Goal: Communication & Community: Answer question/provide support

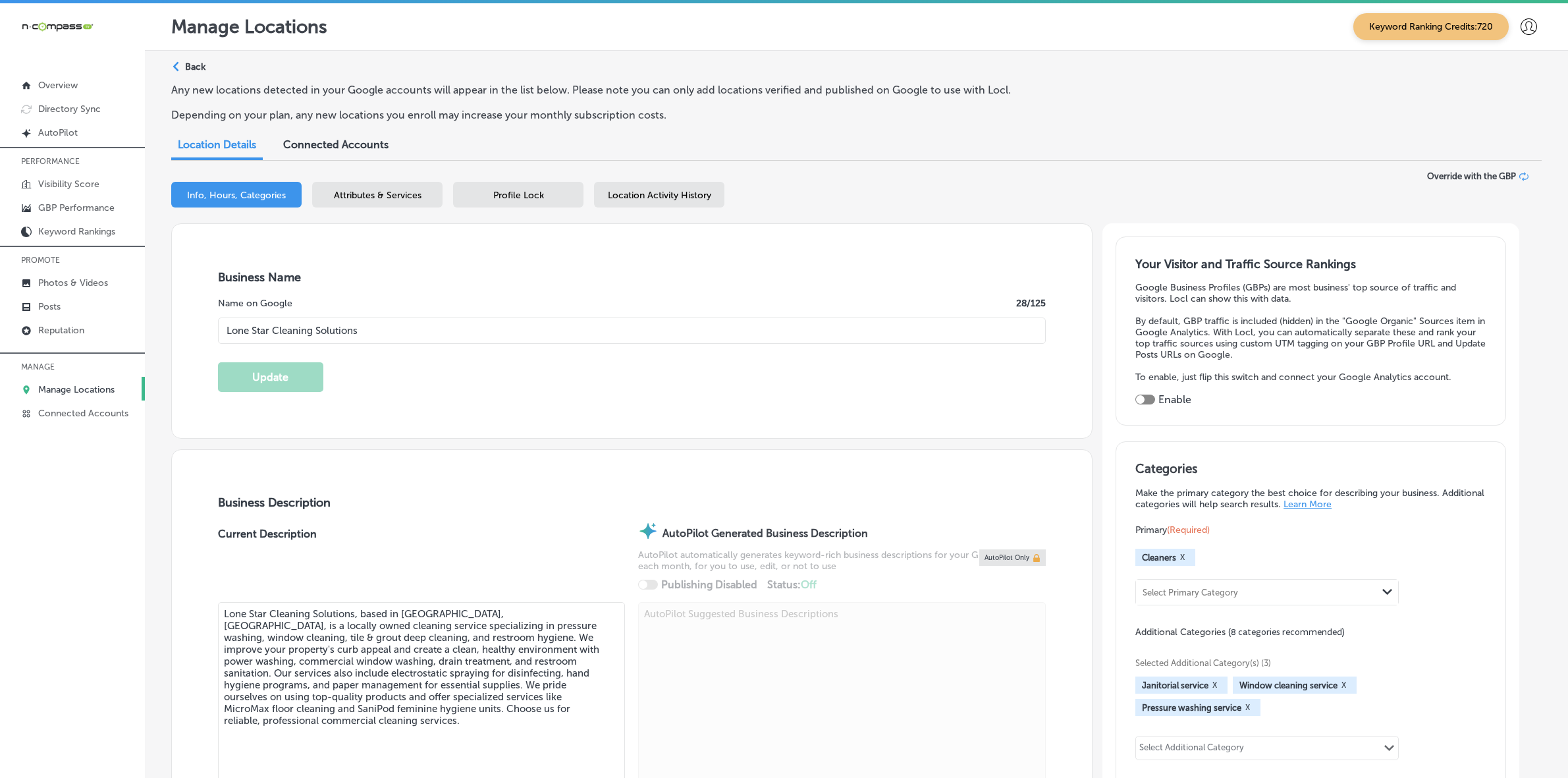
select select "US"
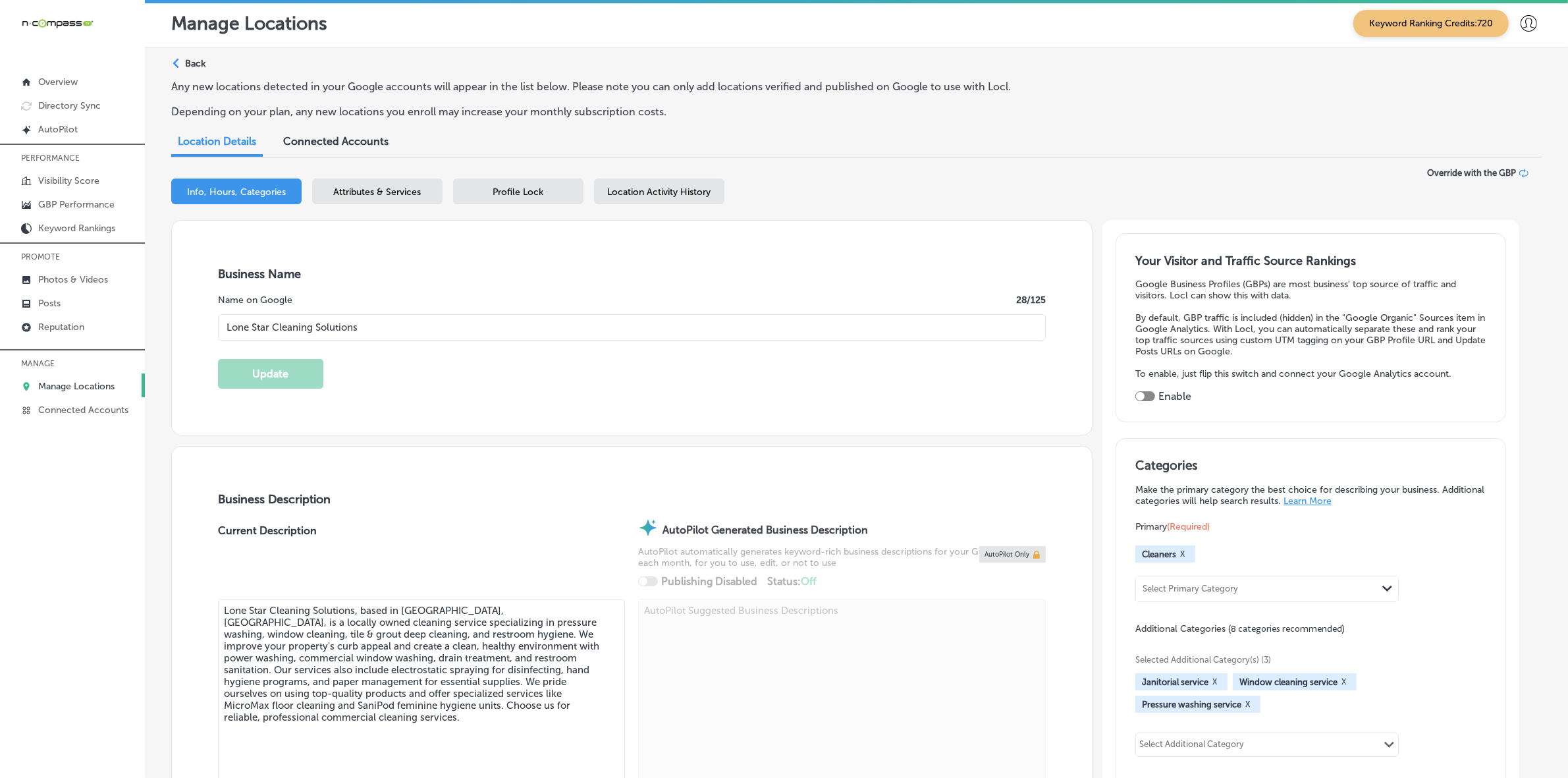
scroll to position [1485, 0]
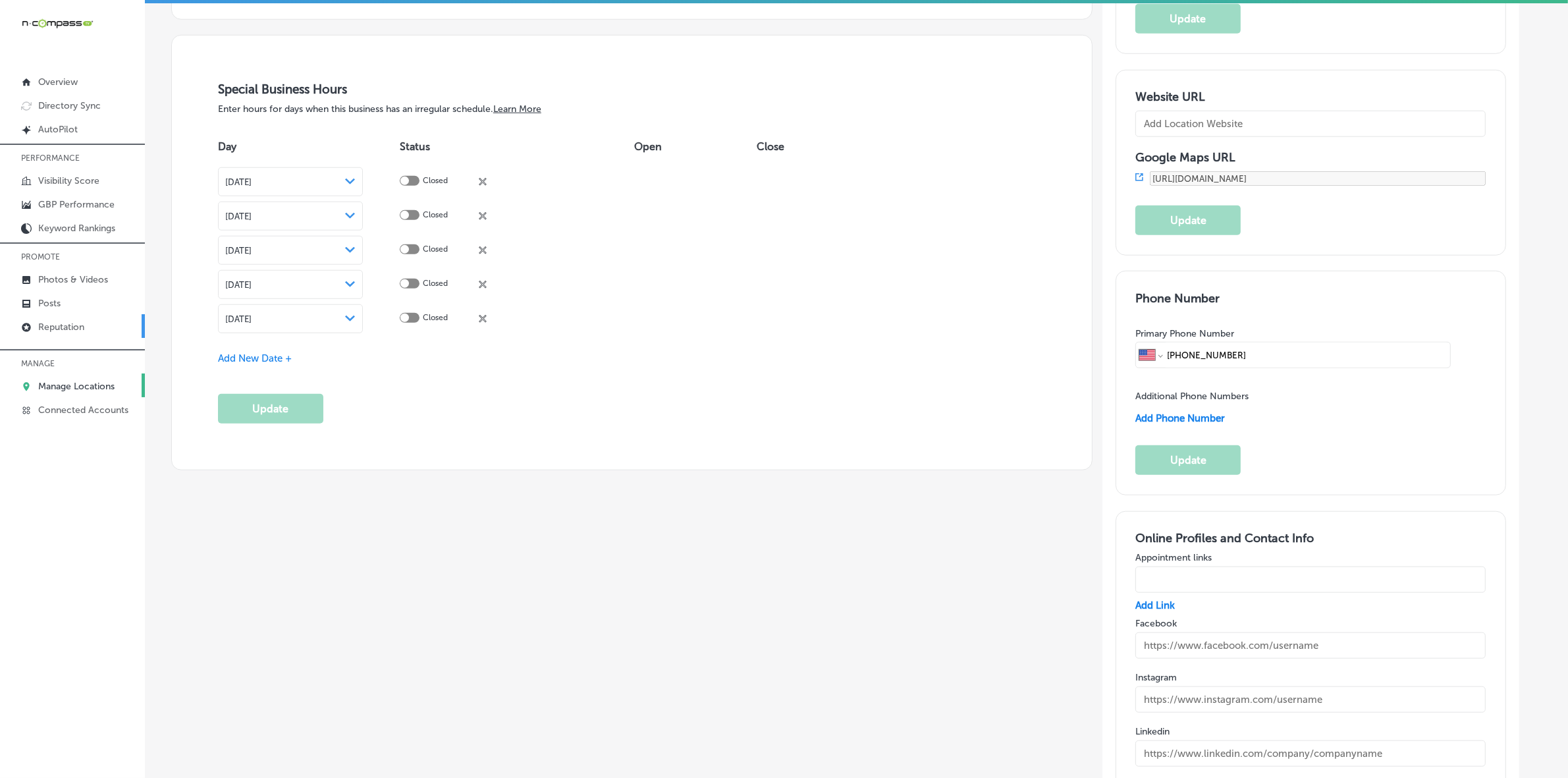
click at [82, 329] on p "Reputation" at bounding box center [61, 327] width 46 height 11
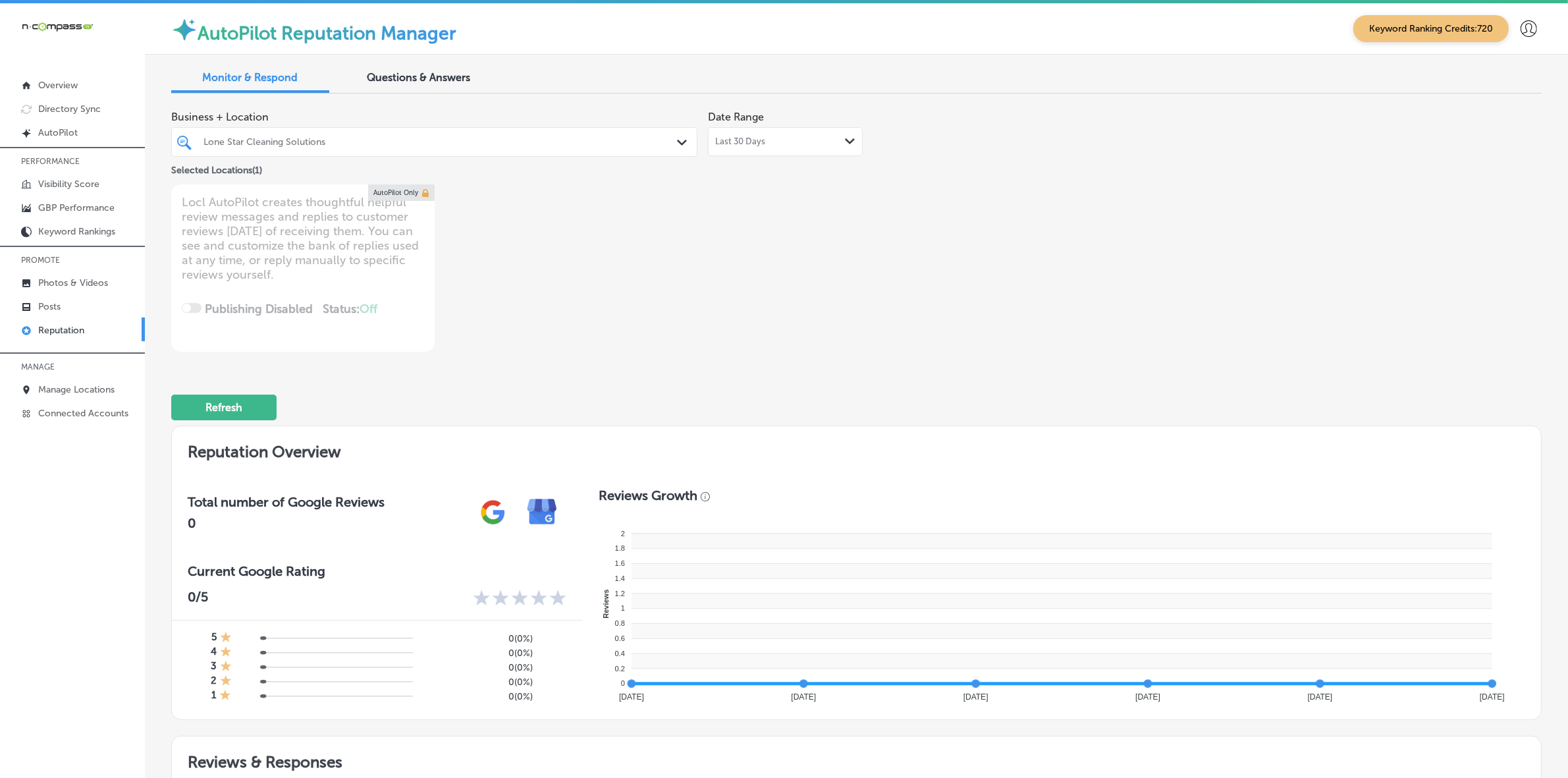
click at [465, 148] on div at bounding box center [411, 141] width 418 height 18
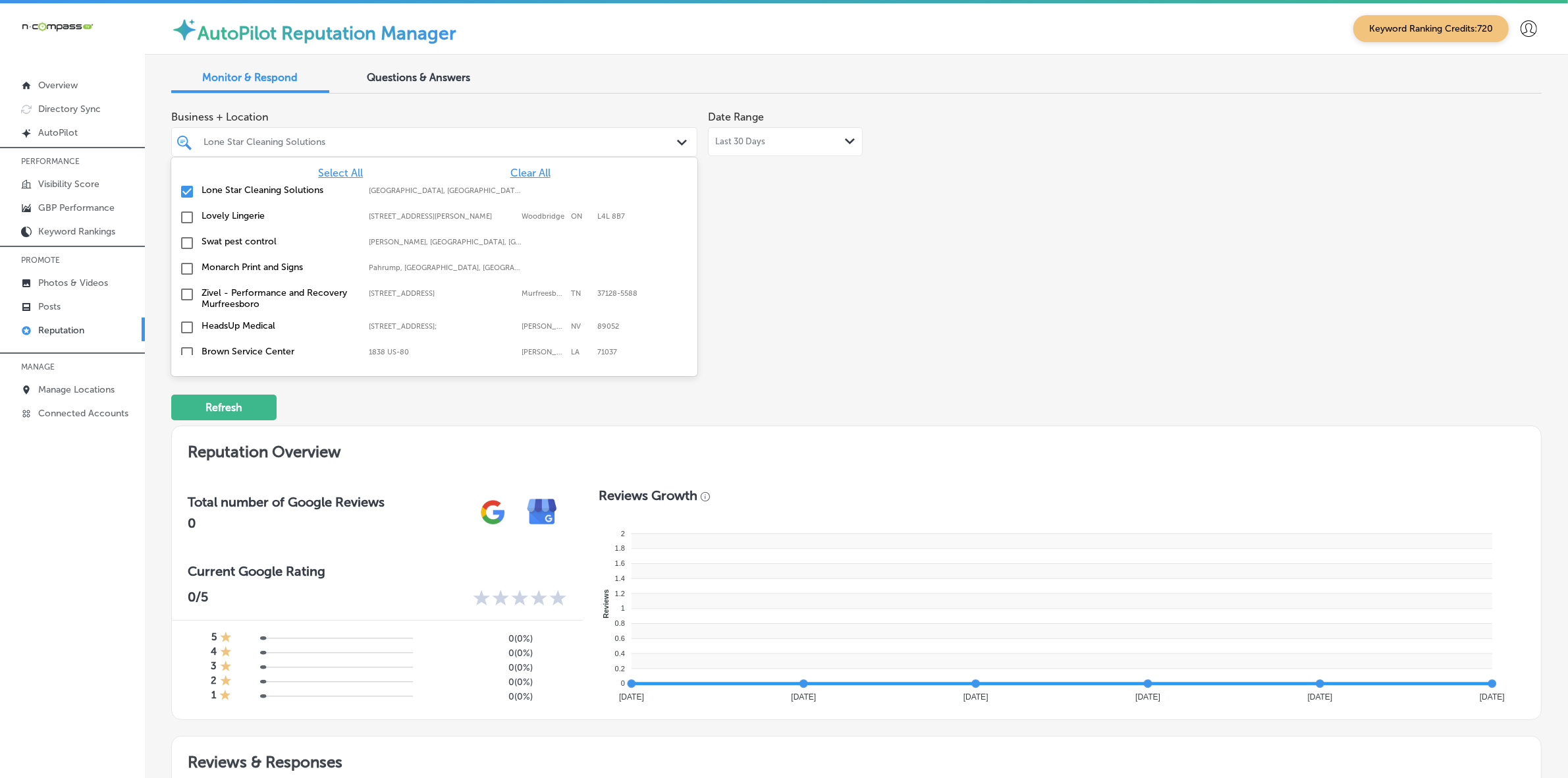
click at [510, 173] on span "Clear All" at bounding box center [530, 173] width 40 height 13
click at [343, 172] on span "Select All" at bounding box center [340, 173] width 45 height 13
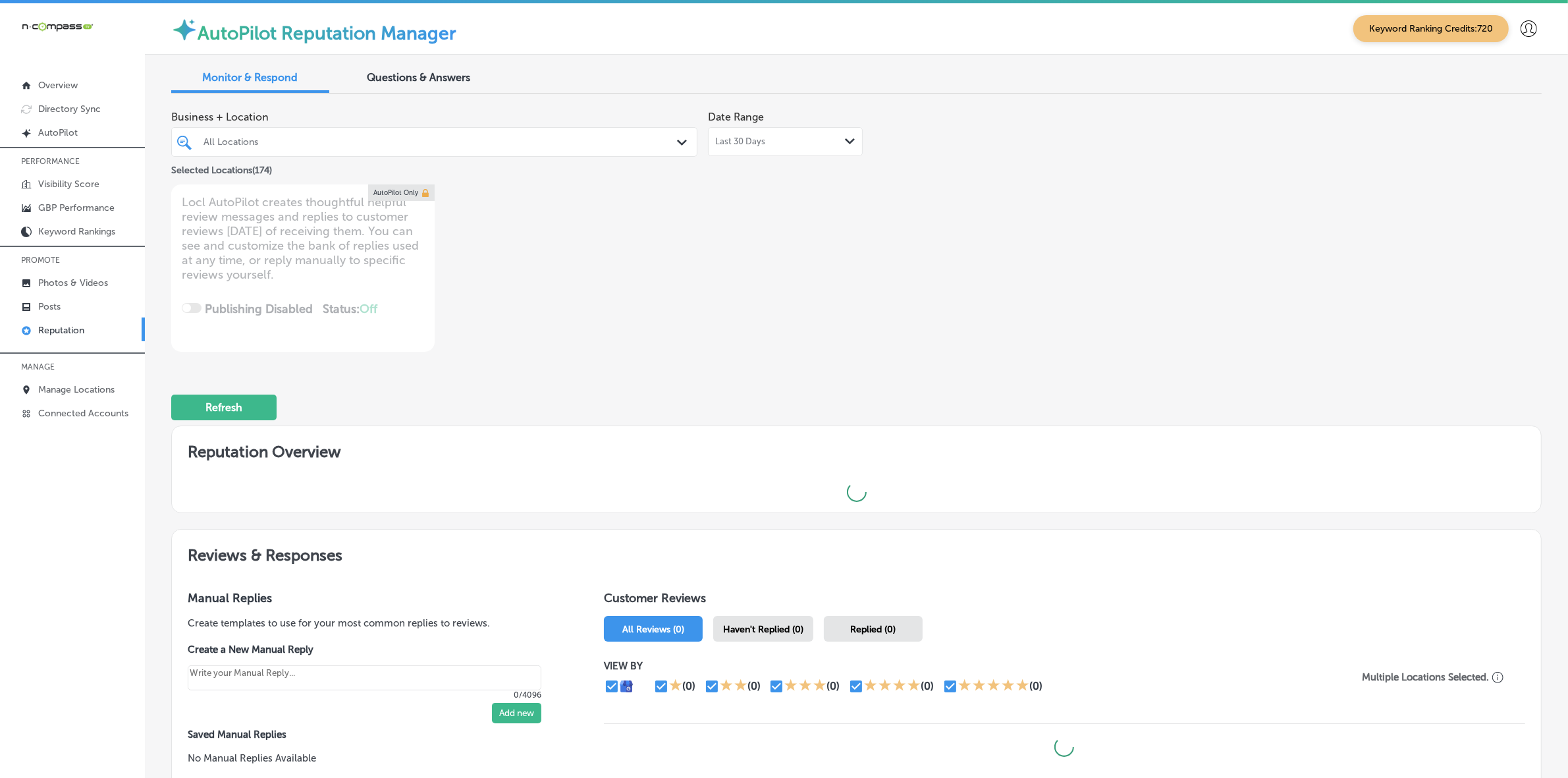
click at [880, 249] on div "Business + Location All Locations Path Created with Sketch. Selected Locations …" at bounding box center [582, 228] width 822 height 248
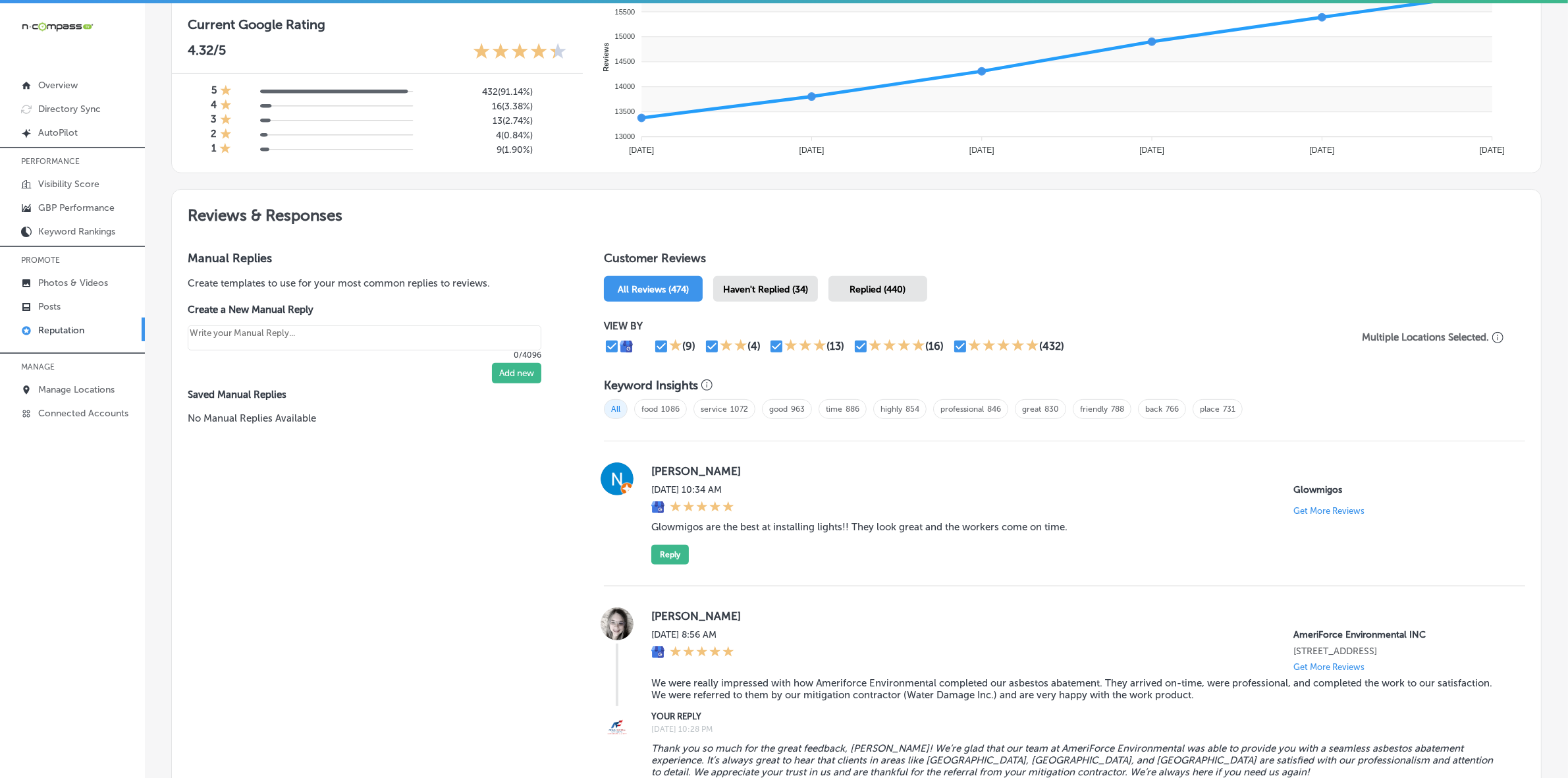
click at [776, 294] on span "Haven't Replied (34)" at bounding box center [765, 289] width 85 height 11
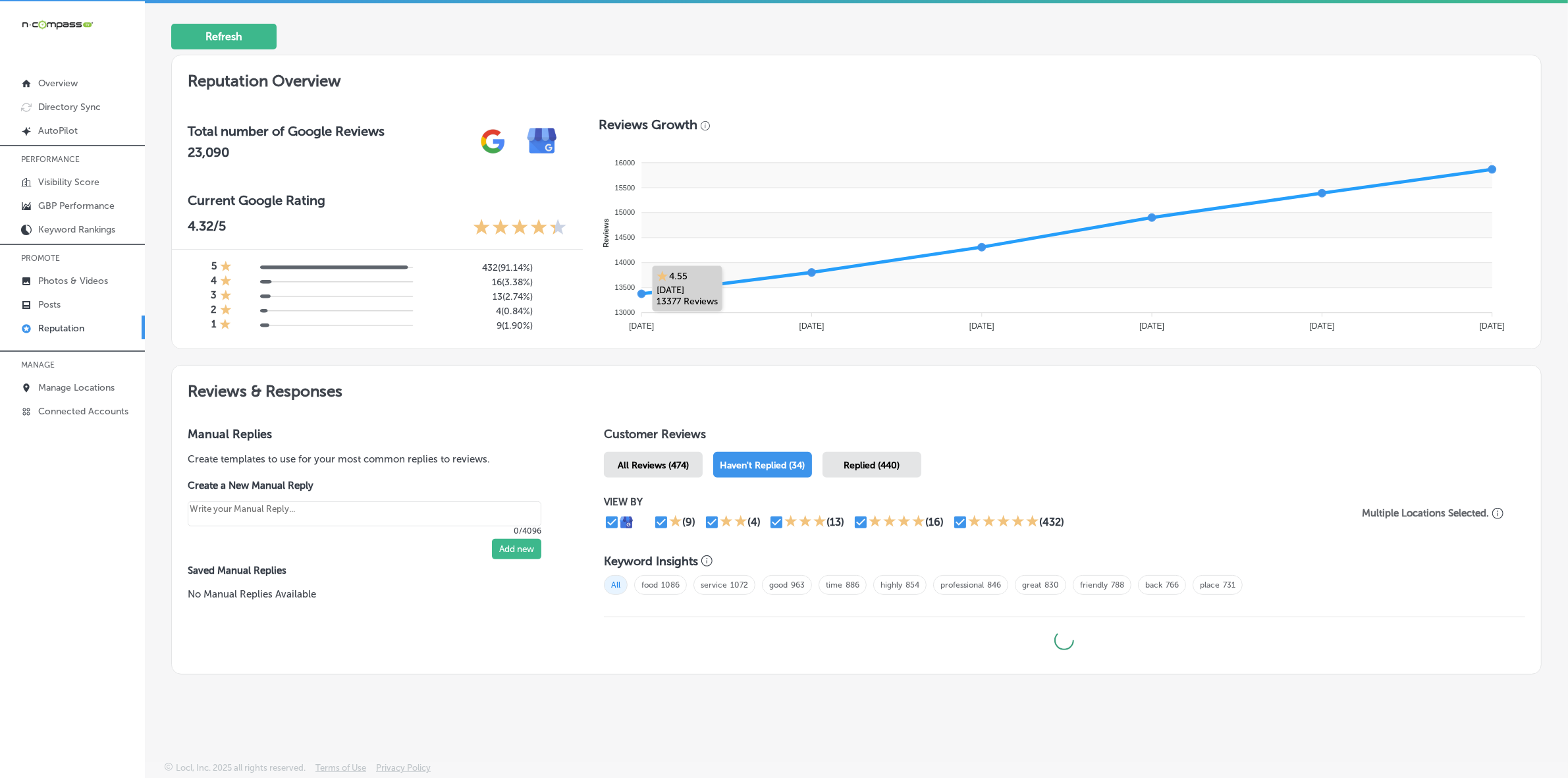
scroll to position [3, 0]
type textarea "x"
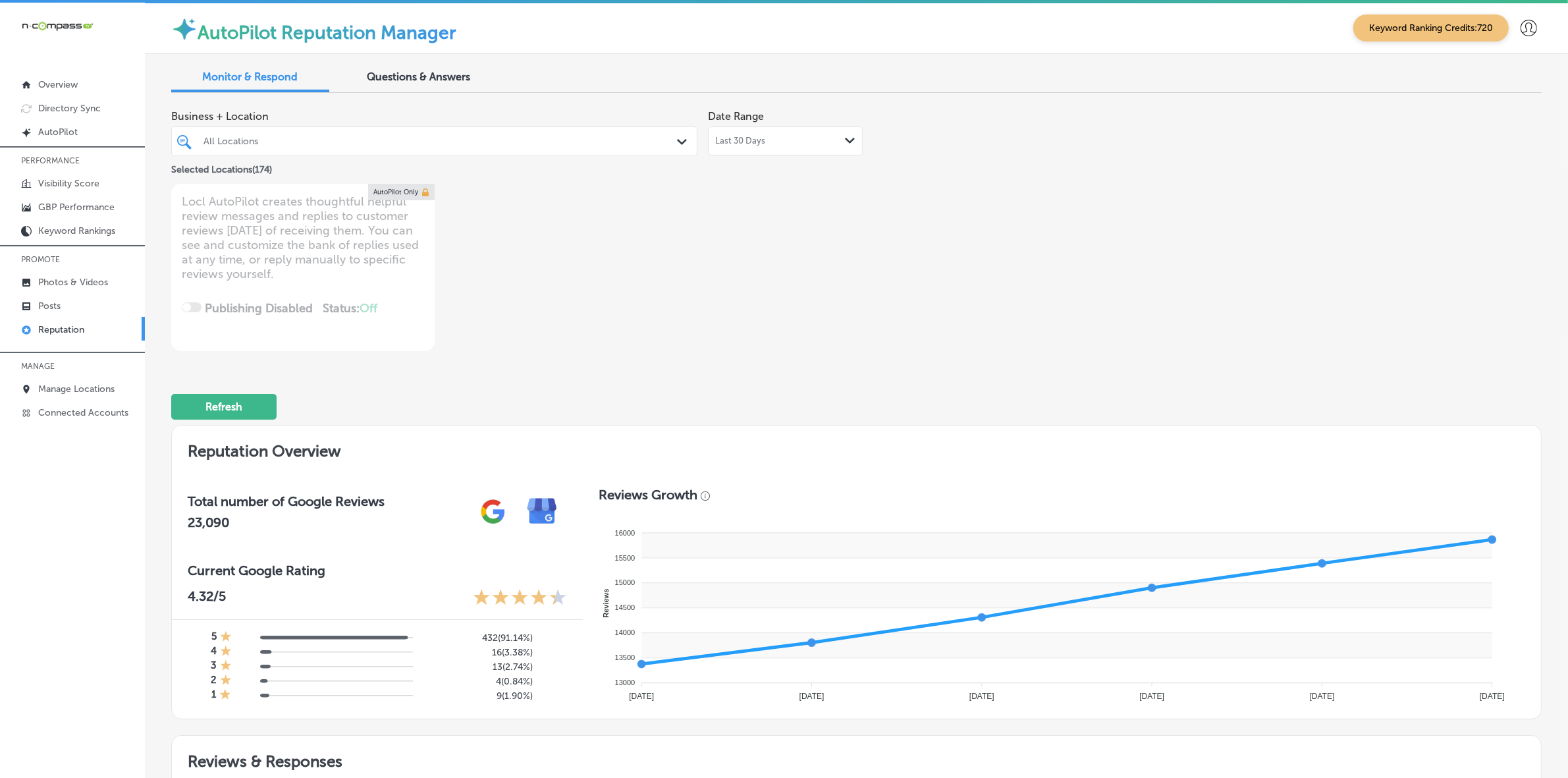
scroll to position [0, 0]
click at [453, 152] on div "All Locations" at bounding box center [434, 141] width 475 height 20
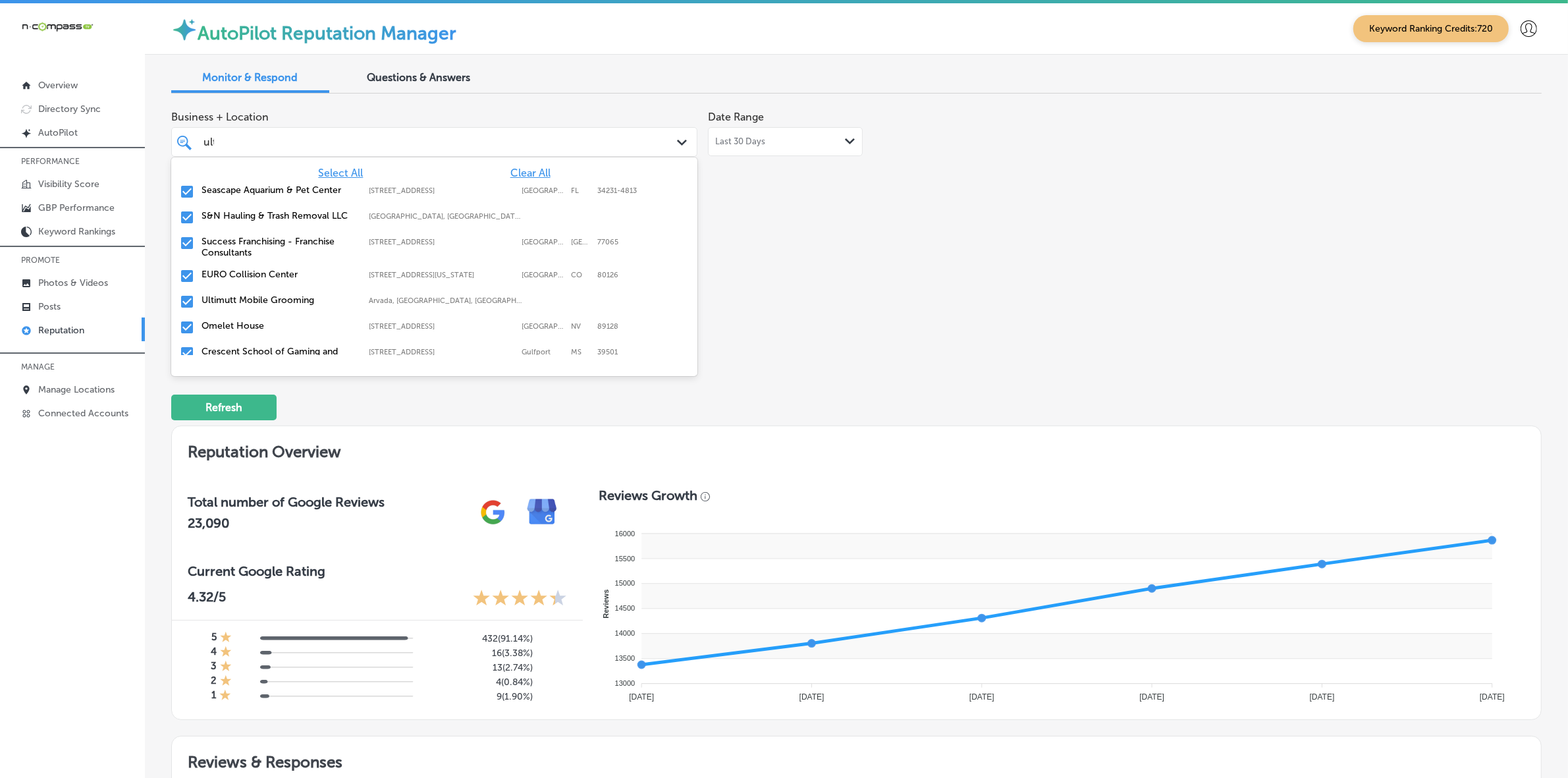
type input "ulti"
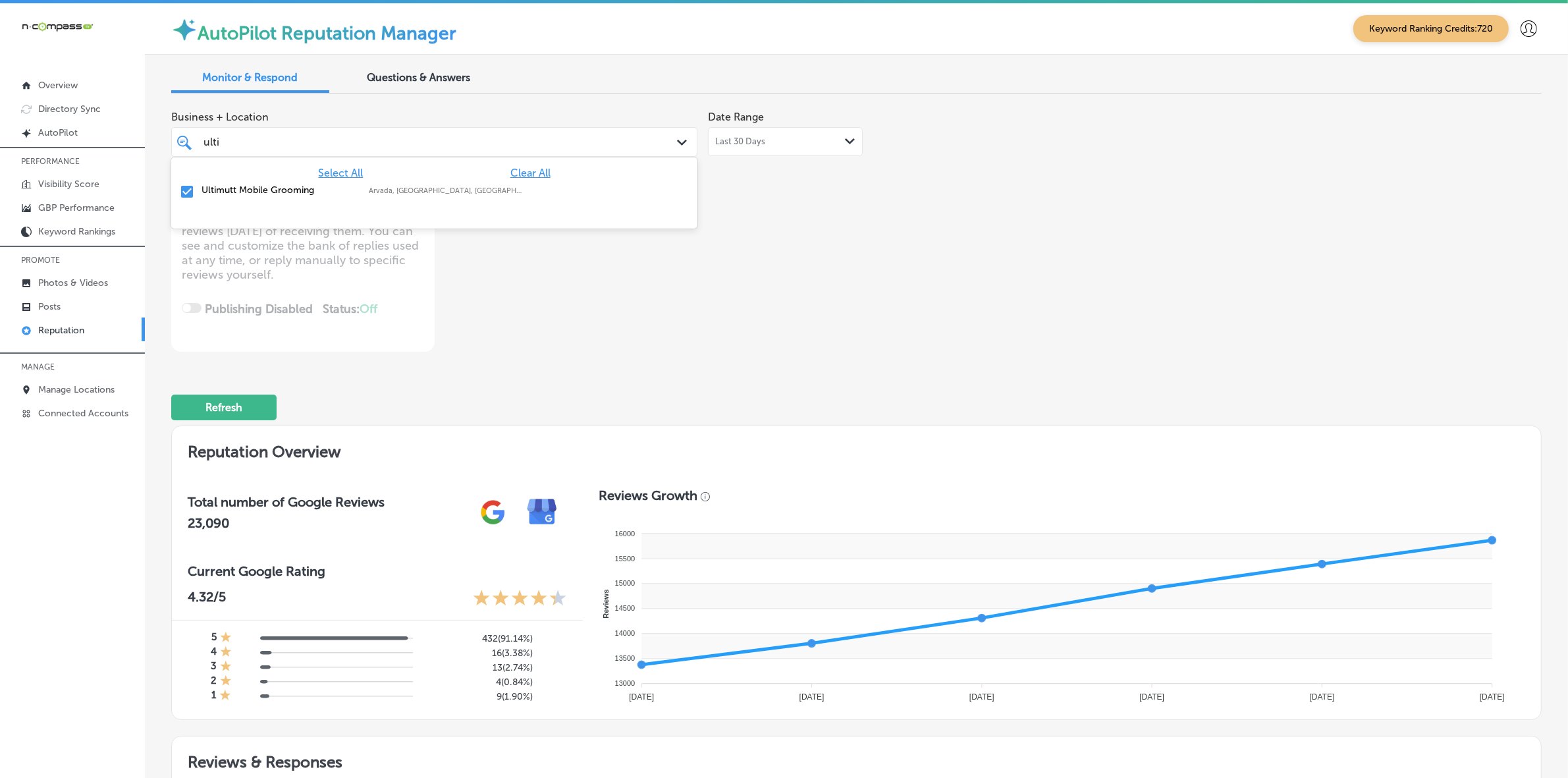
click at [455, 180] on div "Ultimutt Mobile Grooming [GEOGRAPHIC_DATA], [GEOGRAPHIC_DATA], [GEOGRAPHIC_DATA…" at bounding box center [433, 192] width 526 height 26
type textarea "x"
type input "u"
type input "lucrat"
click at [460, 182] on div "Lucrative Landscapes [PERSON_NAME], [GEOGRAPHIC_DATA], [GEOGRAPHIC_DATA] | [GEO…" at bounding box center [434, 192] width 516 height 20
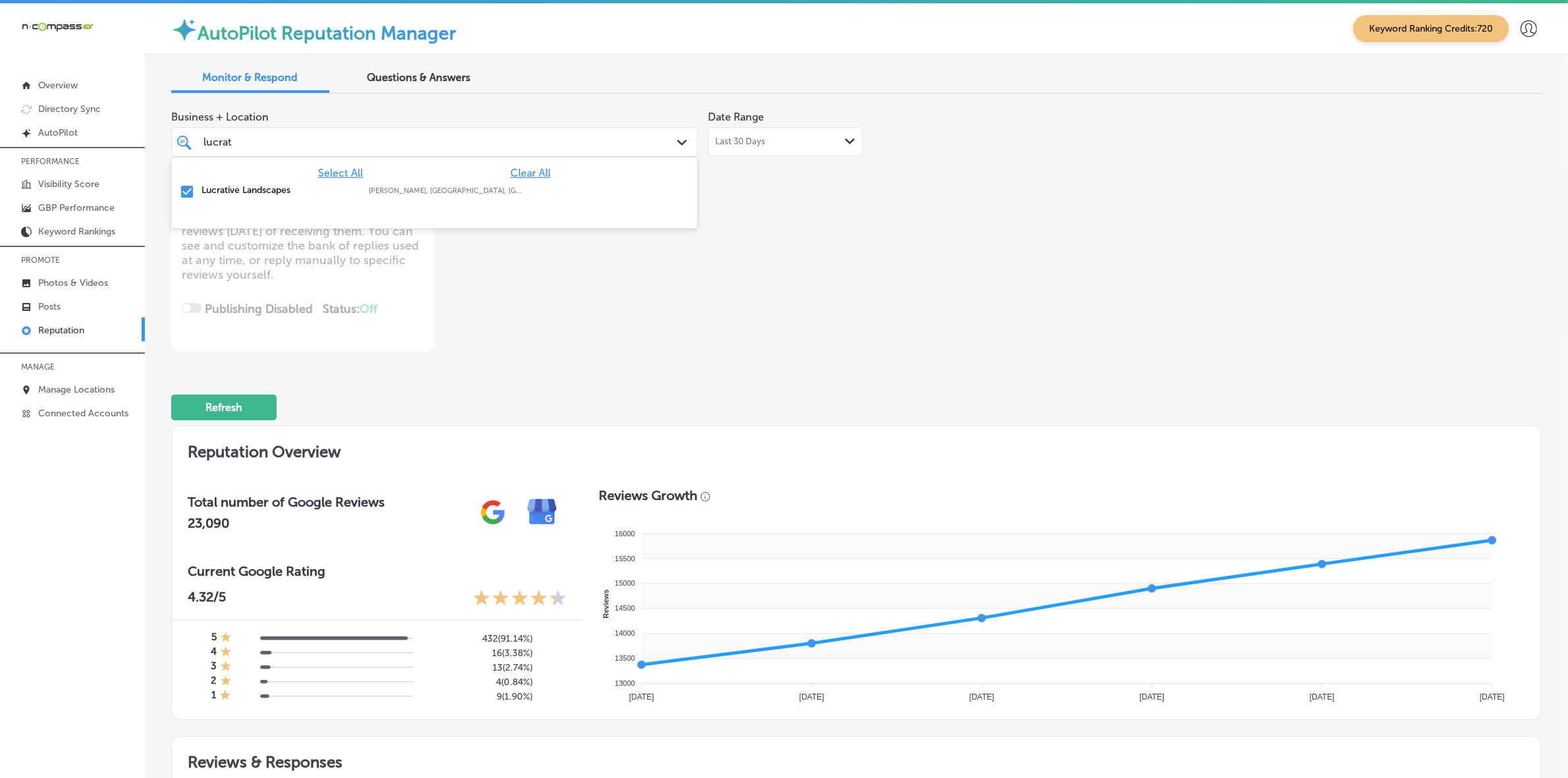
type textarea "x"
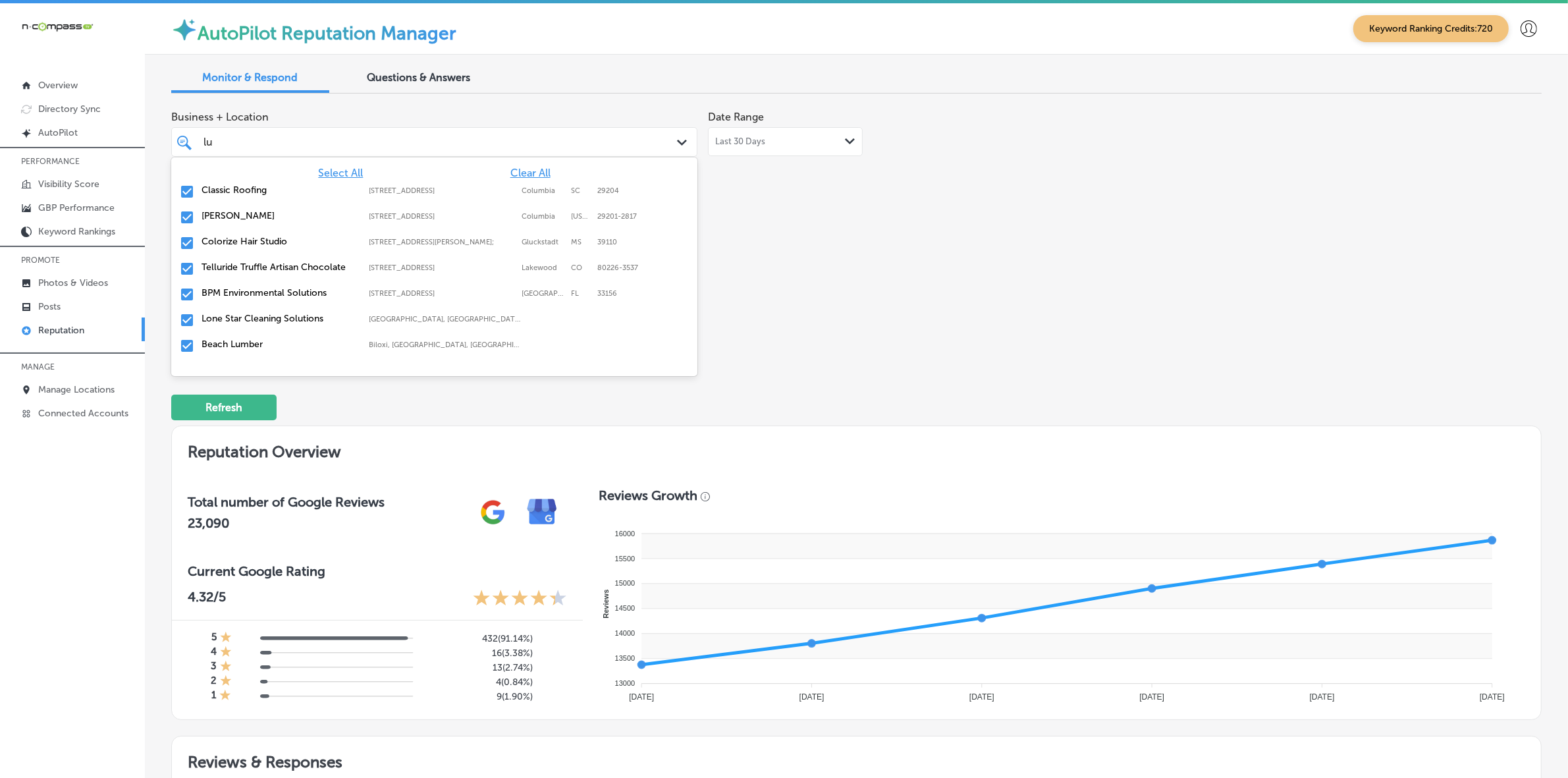
type input "l"
click at [422, 267] on label "[STREET_ADDRESS]" at bounding box center [442, 268] width 146 height 8
click at [422, 267] on label "[STREET_ADDRESS];" at bounding box center [442, 268] width 146 height 8
click at [422, 267] on label "1838 US-80" at bounding box center [442, 268] width 146 height 8
click at [425, 245] on label "Pahrump, [GEOGRAPHIC_DATA], [GEOGRAPHIC_DATA] | [GEOGRAPHIC_DATA], [GEOGRAPHIC_…" at bounding box center [445, 242] width 154 height 8
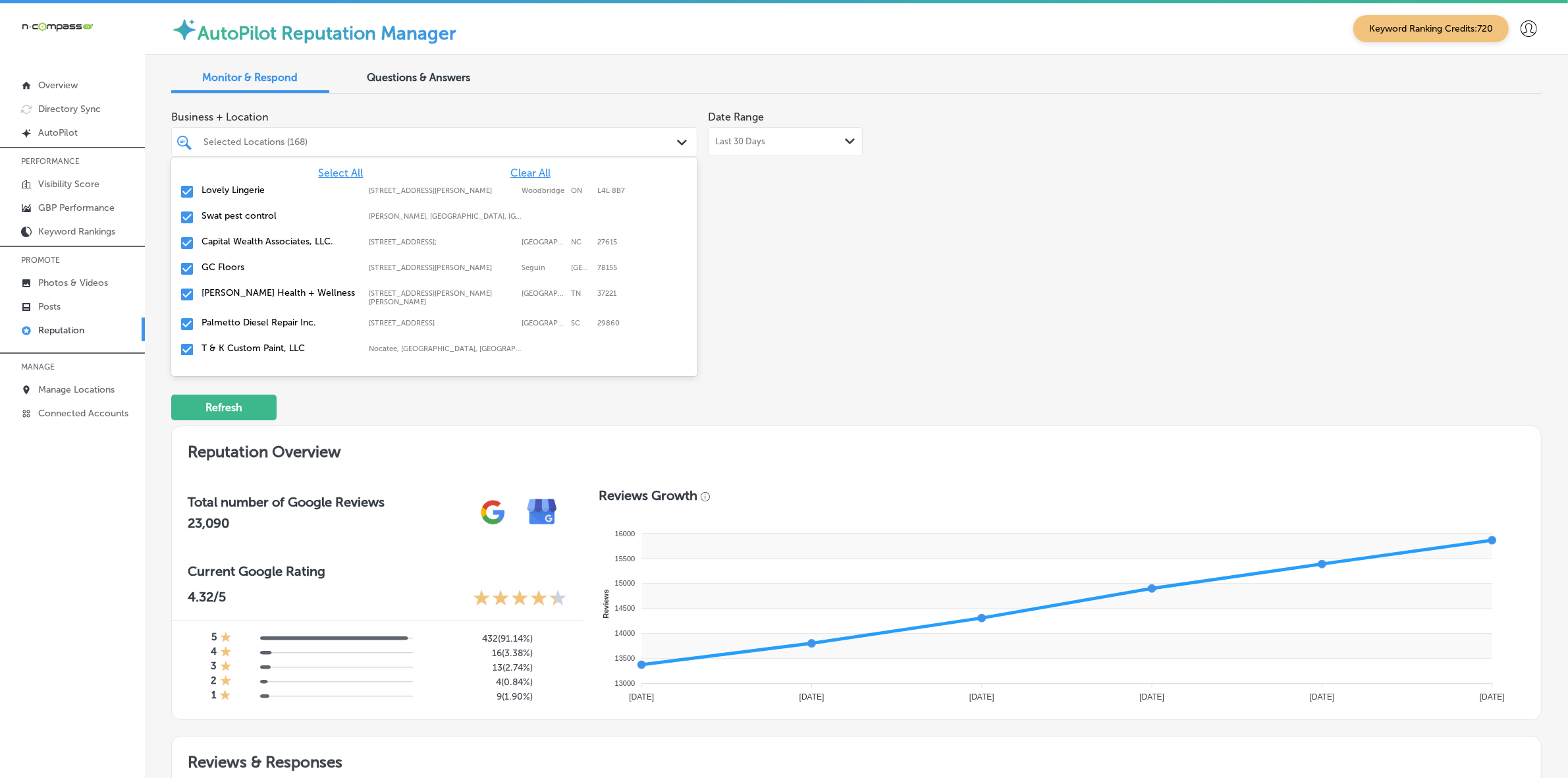
click at [341, 211] on label "Swat pest control" at bounding box center [278, 216] width 154 height 11
click at [341, 211] on label "Capital Wealth Associates, LLC." at bounding box center [278, 216] width 154 height 11
click at [341, 211] on label "GC Floors" at bounding box center [278, 216] width 154 height 11
click at [319, 268] on label "T & K Custom Paint, LLC" at bounding box center [278, 270] width 154 height 11
click at [319, 268] on label "Nashville DMS" at bounding box center [278, 270] width 154 height 11
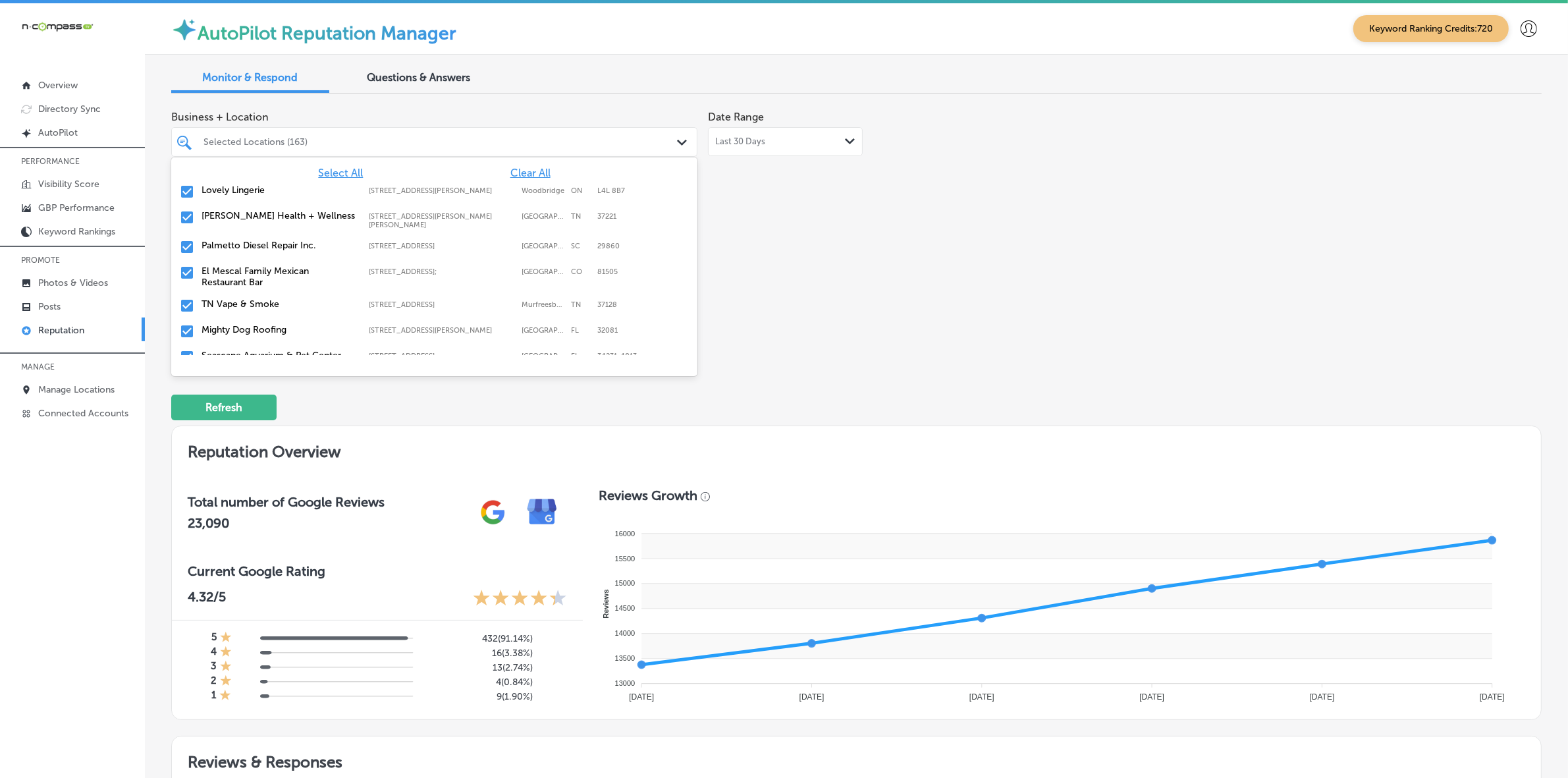
click at [319, 268] on label "El Mescal Family Mexican Restaurant Bar" at bounding box center [278, 276] width 154 height 23
click at [292, 296] on label "Mighty Dog Roofing" at bounding box center [278, 296] width 154 height 11
click at [291, 317] on label "G Brothers Garage Doors" at bounding box center [278, 322] width 154 height 11
click at [291, 317] on label "New View Windows" at bounding box center [278, 322] width 154 height 11
click at [952, 304] on div "Business + Location option 2026 [GEOGRAPHIC_DATA]-66 Suite A, deselected. optio…" at bounding box center [582, 228] width 822 height 248
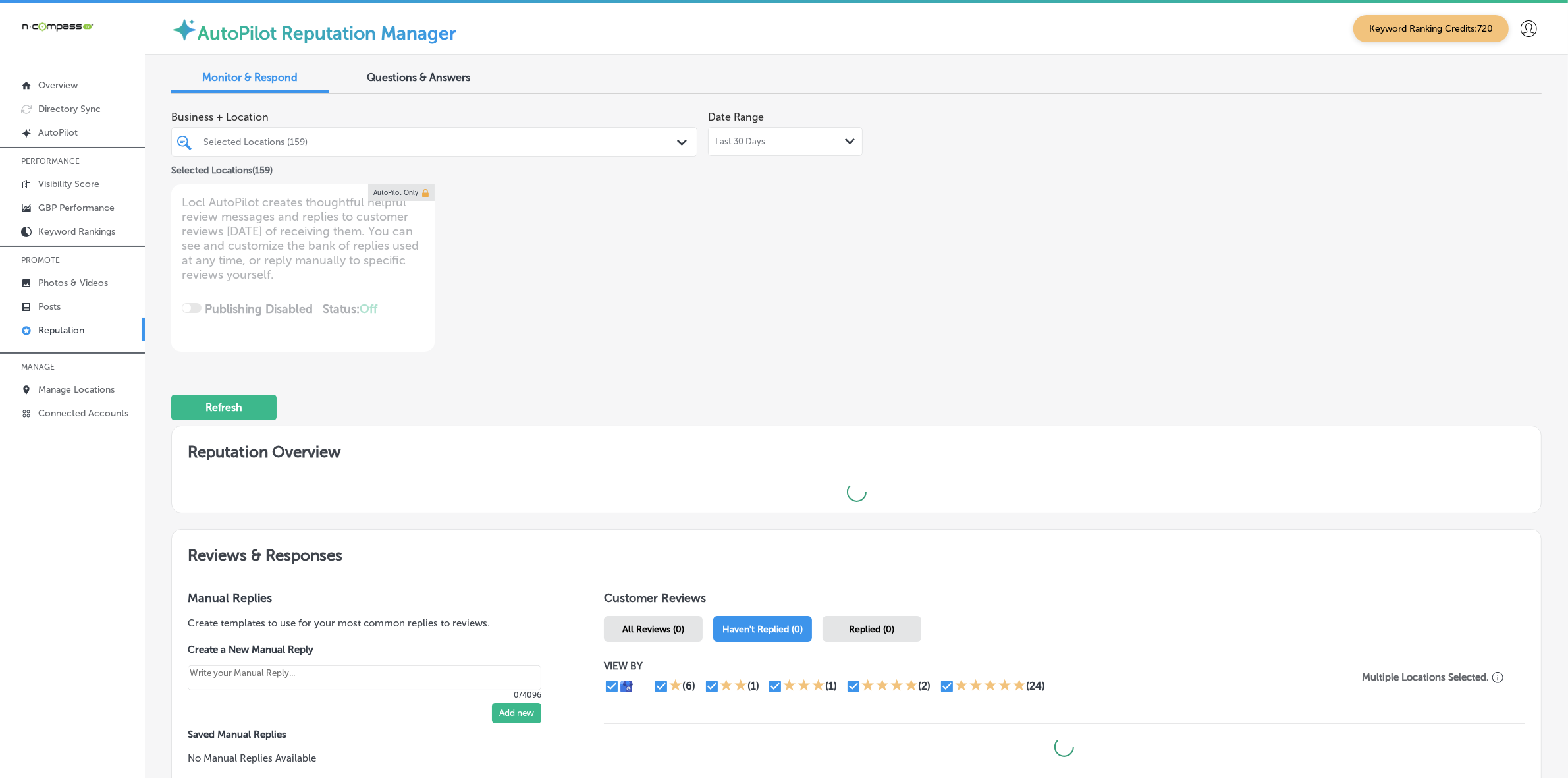
scroll to position [135, 0]
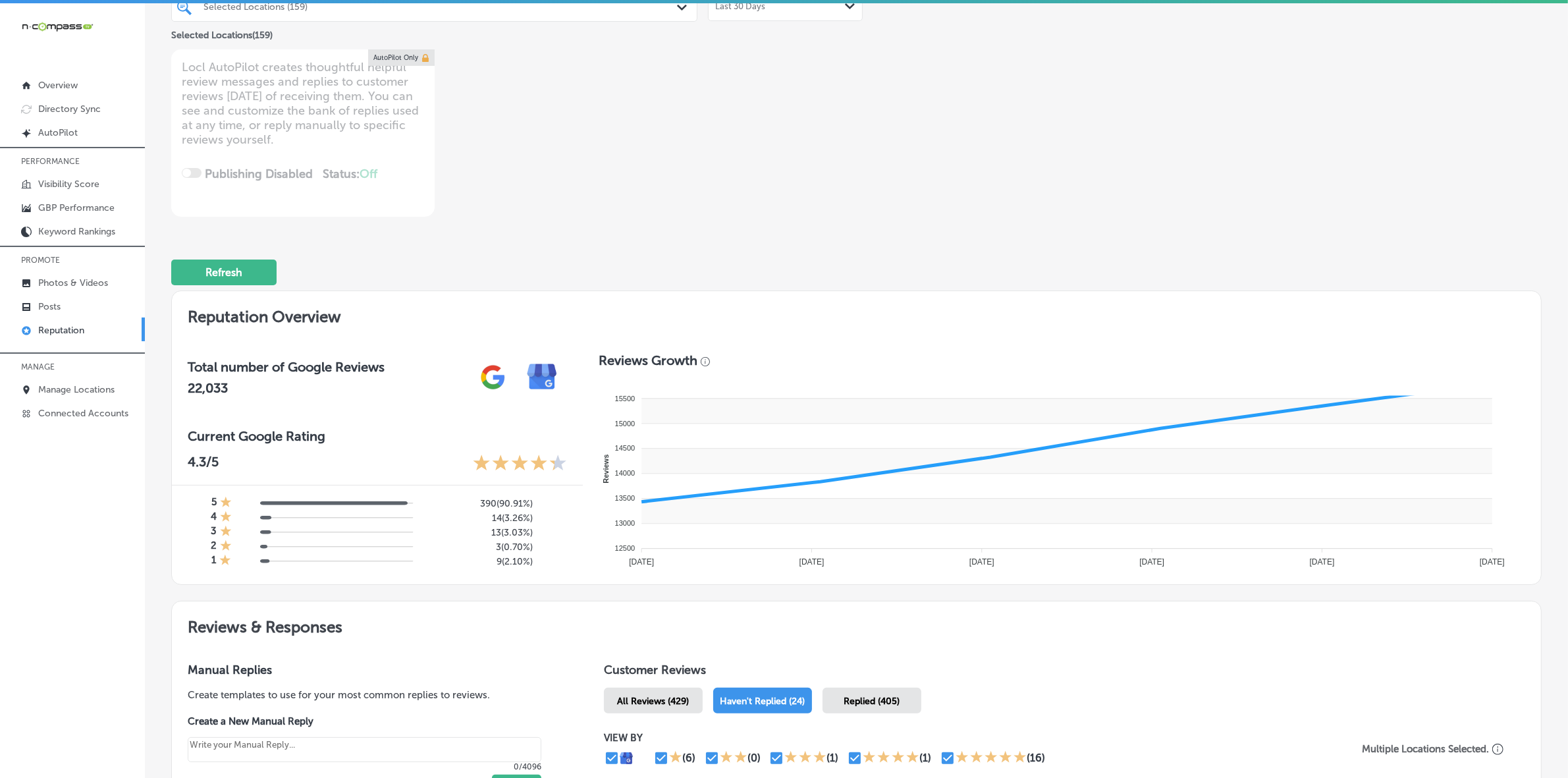
type textarea "x"
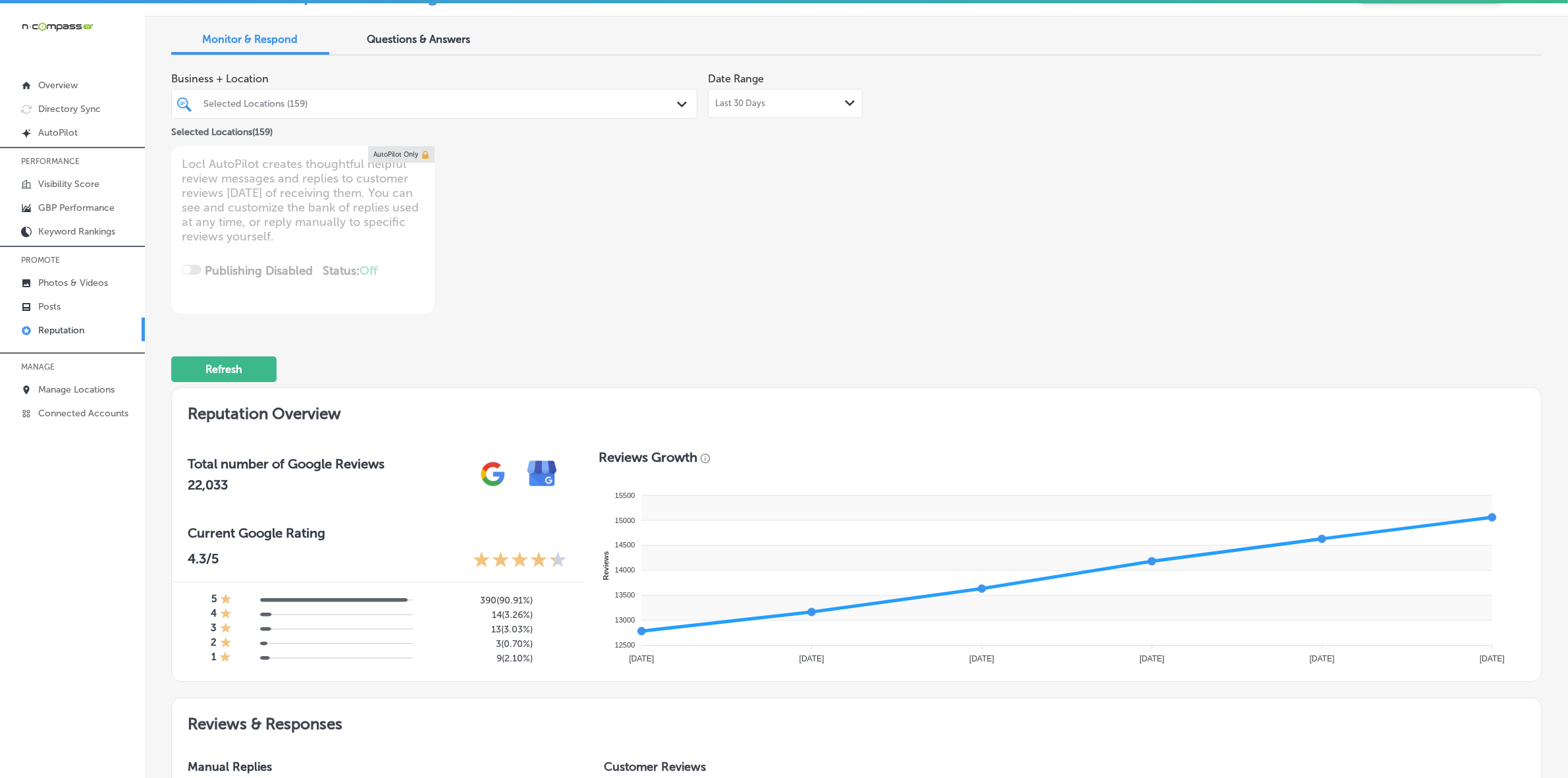
scroll to position [0, 0]
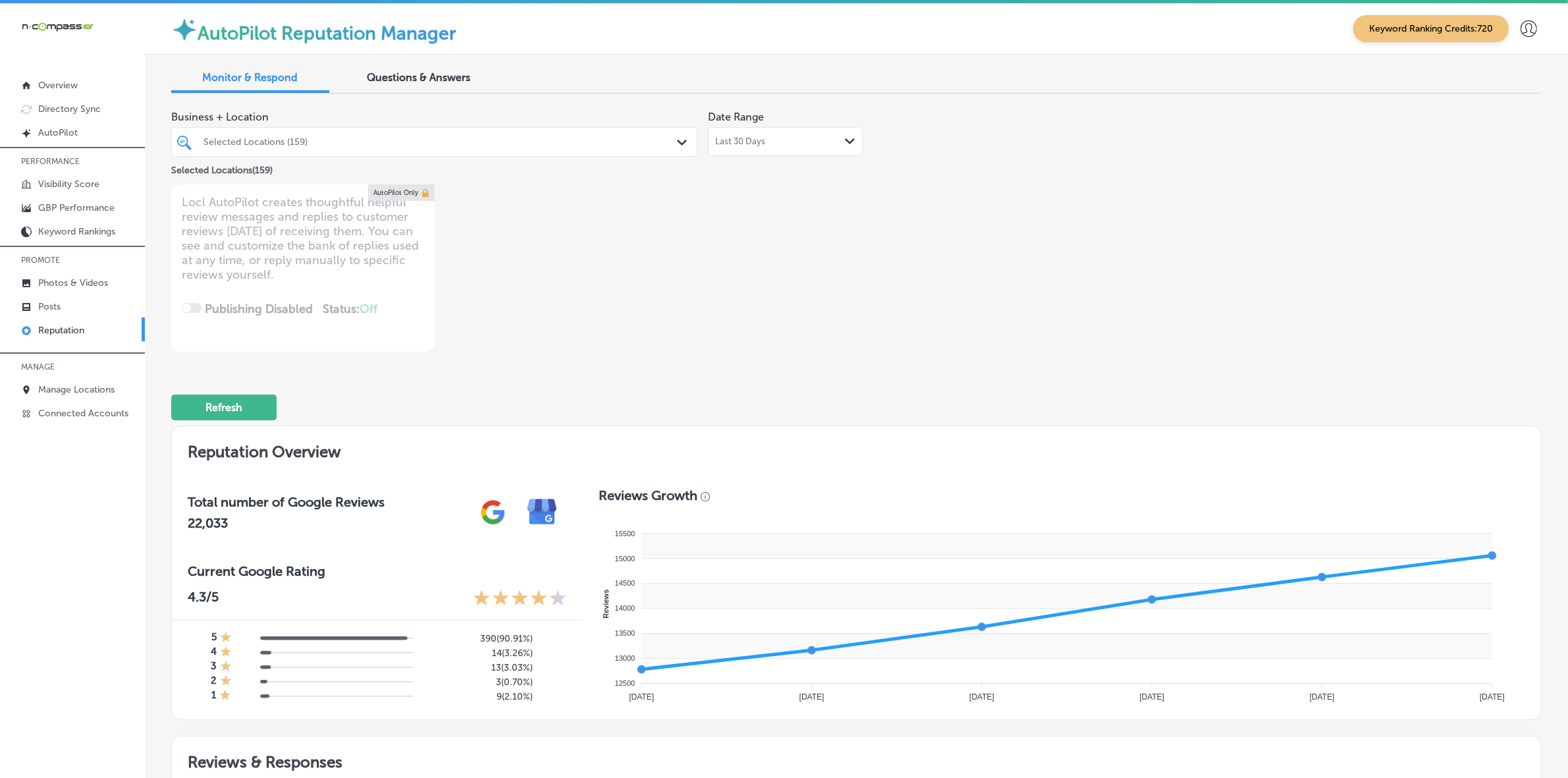
click at [508, 136] on div "Selected Locations (159)" at bounding box center [441, 141] width 475 height 11
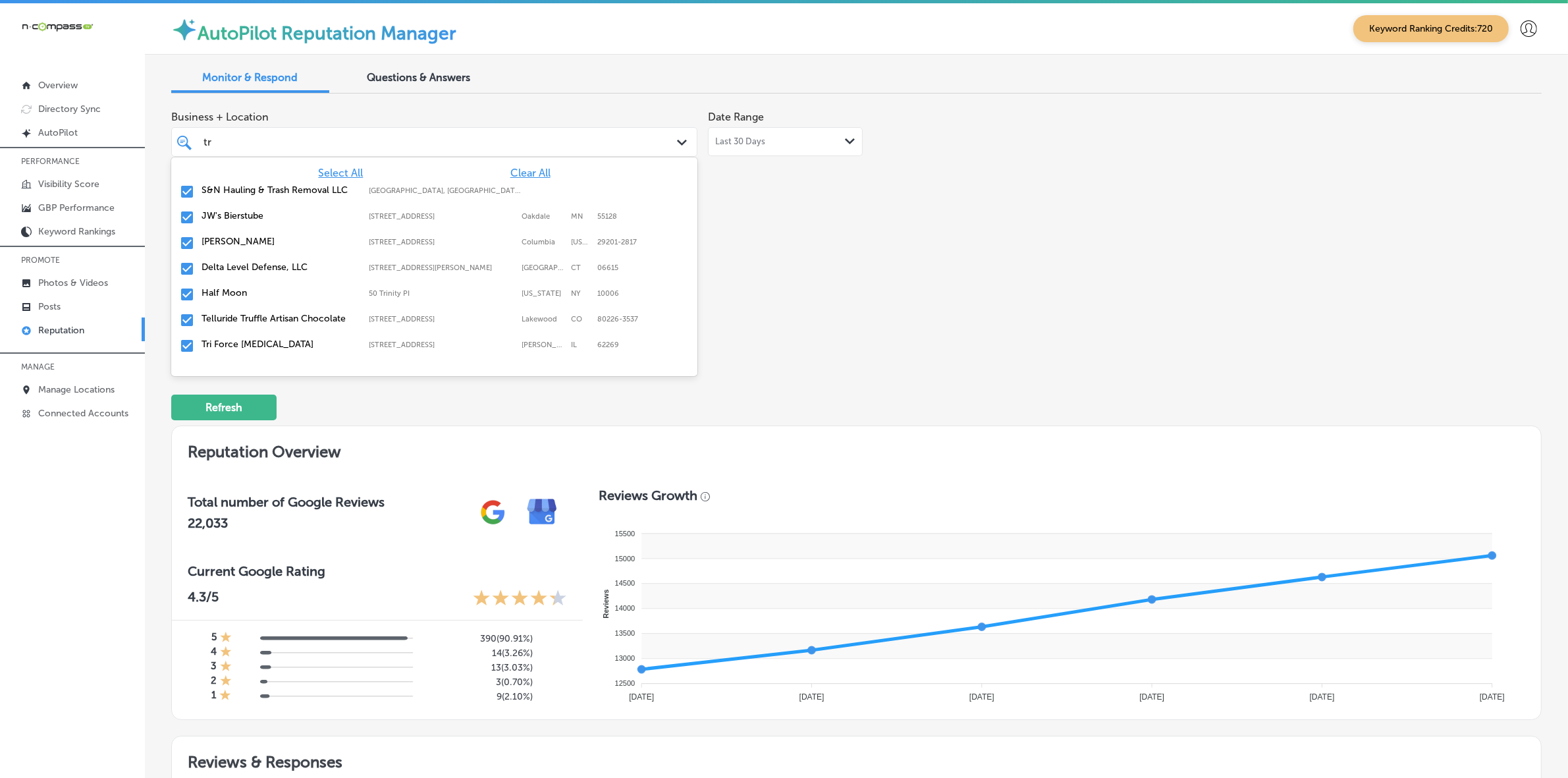
type input "tro"
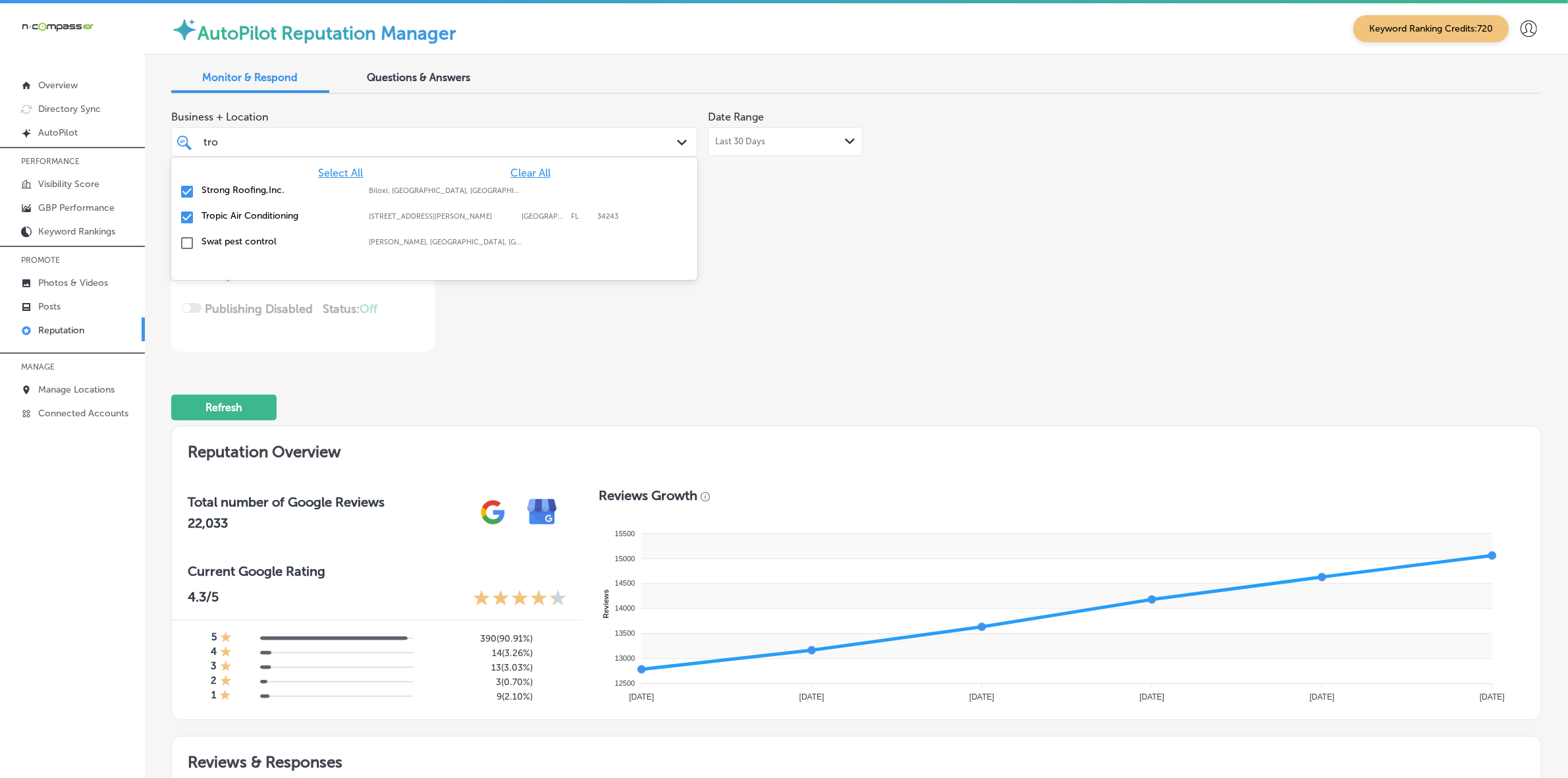
click at [498, 192] on label "Biloxi, [GEOGRAPHIC_DATA], [GEOGRAPHIC_DATA] | [PERSON_NAME], [GEOGRAPHIC_DATA]…" at bounding box center [445, 190] width 154 height 8
click at [498, 192] on label "[STREET_ADDRESS][PERSON_NAME]" at bounding box center [442, 190] width 146 height 8
type textarea "x"
type input "tr"
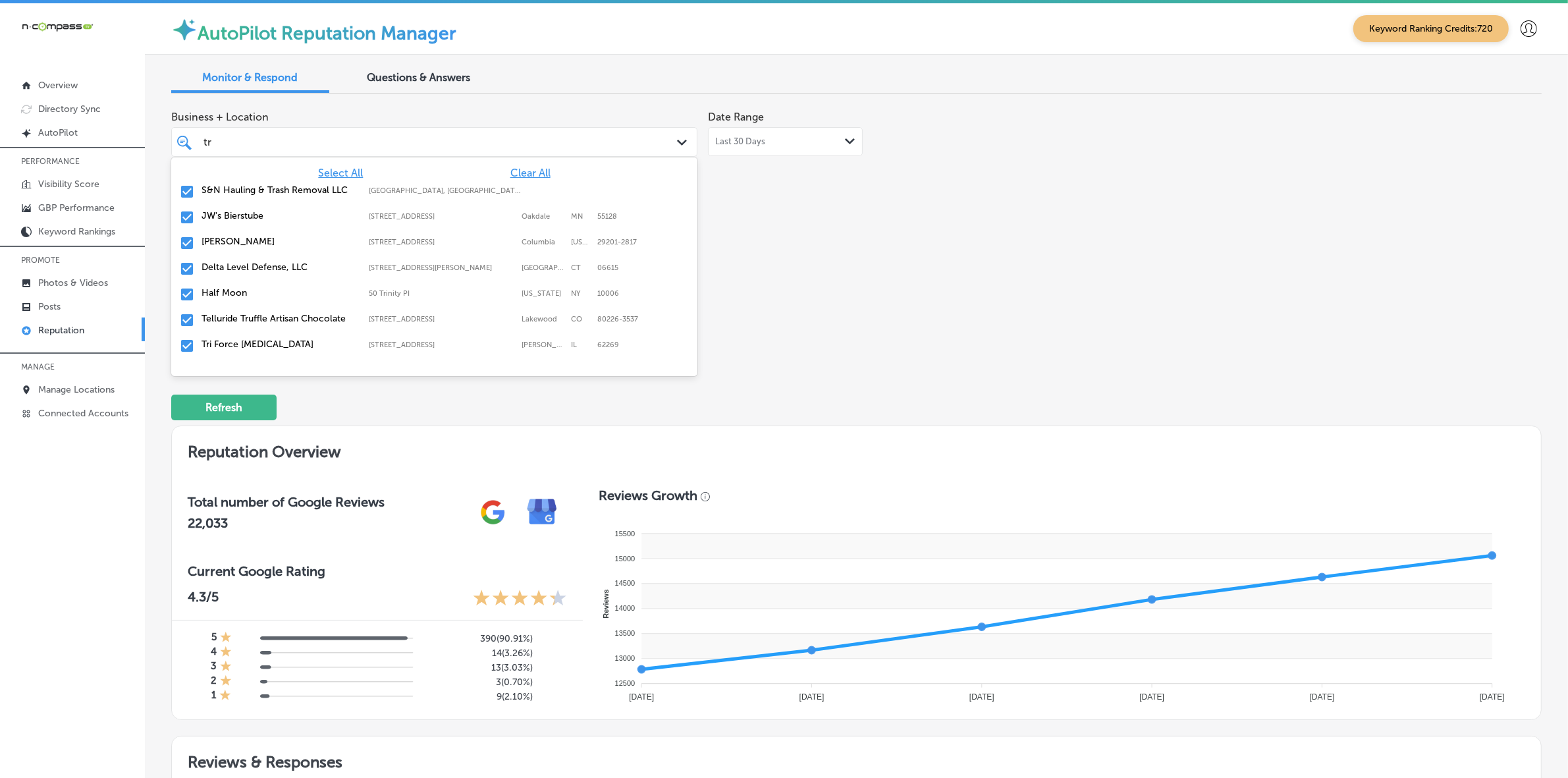
click at [289, 191] on label "S&N Hauling & Trash Removal LLC" at bounding box center [278, 189] width 154 height 11
click at [289, 191] on label "JW's Bierstube" at bounding box center [278, 189] width 154 height 11
click at [288, 191] on label "[PERSON_NAME]" at bounding box center [278, 189] width 154 height 11
click at [288, 191] on label "Delta Level Defense, LLC" at bounding box center [278, 189] width 154 height 11
click at [279, 239] on label "Tri Force [MEDICAL_DATA]" at bounding box center [278, 241] width 154 height 11
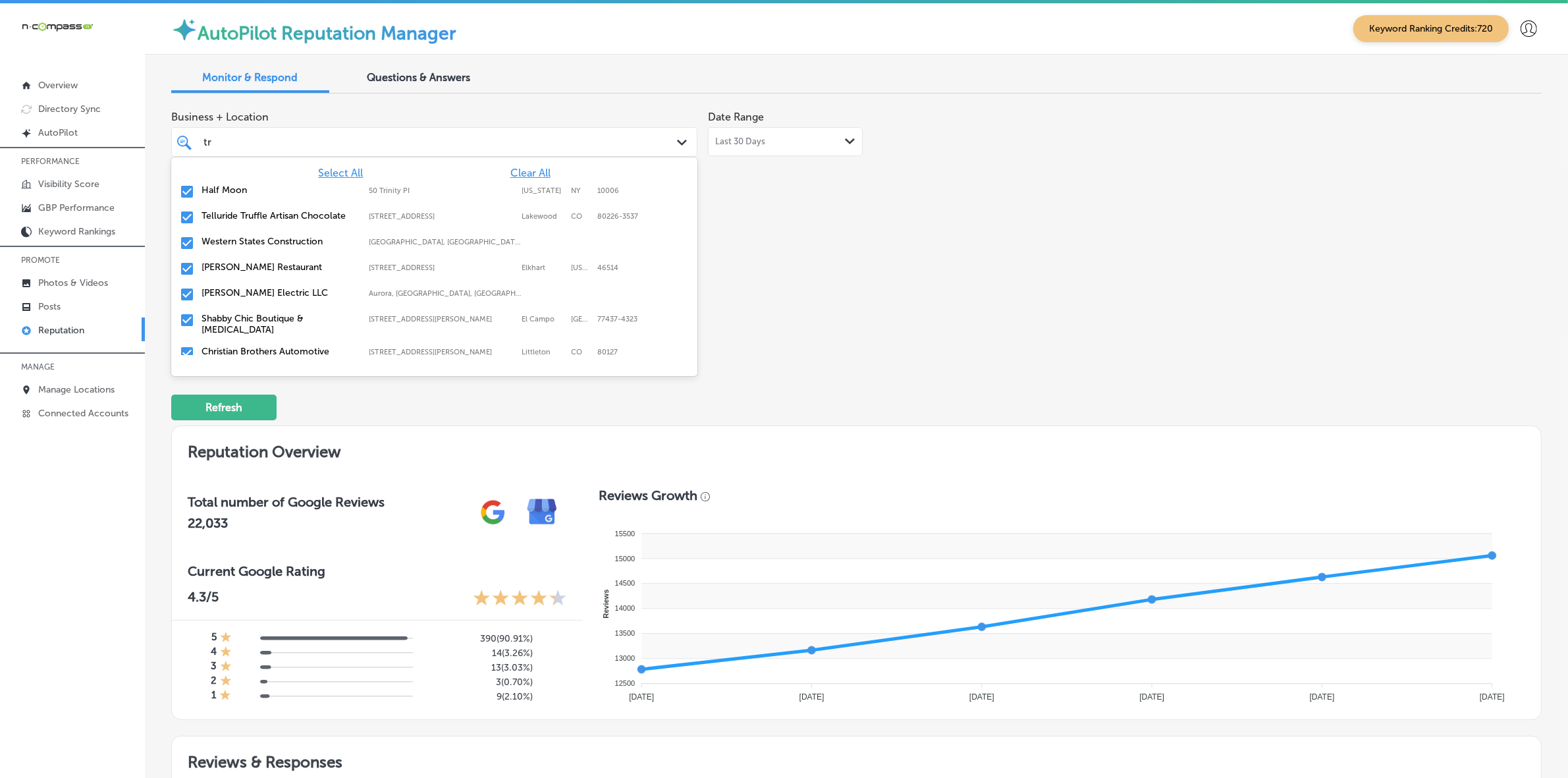
click at [261, 290] on label "[PERSON_NAME] Electric LLC" at bounding box center [278, 292] width 154 height 11
click at [261, 290] on label "Shabby Chic Boutique & [MEDICAL_DATA]" at bounding box center [278, 298] width 154 height 23
click at [258, 324] on label "[PERSON_NAME] Insurance Agency Inc" at bounding box center [278, 331] width 154 height 23
click at [258, 324] on label "Sicilian Guys Trattoria" at bounding box center [278, 325] width 154 height 11
click at [258, 324] on label "[PERSON_NAME] Construction & Roofing" at bounding box center [278, 331] width 154 height 23
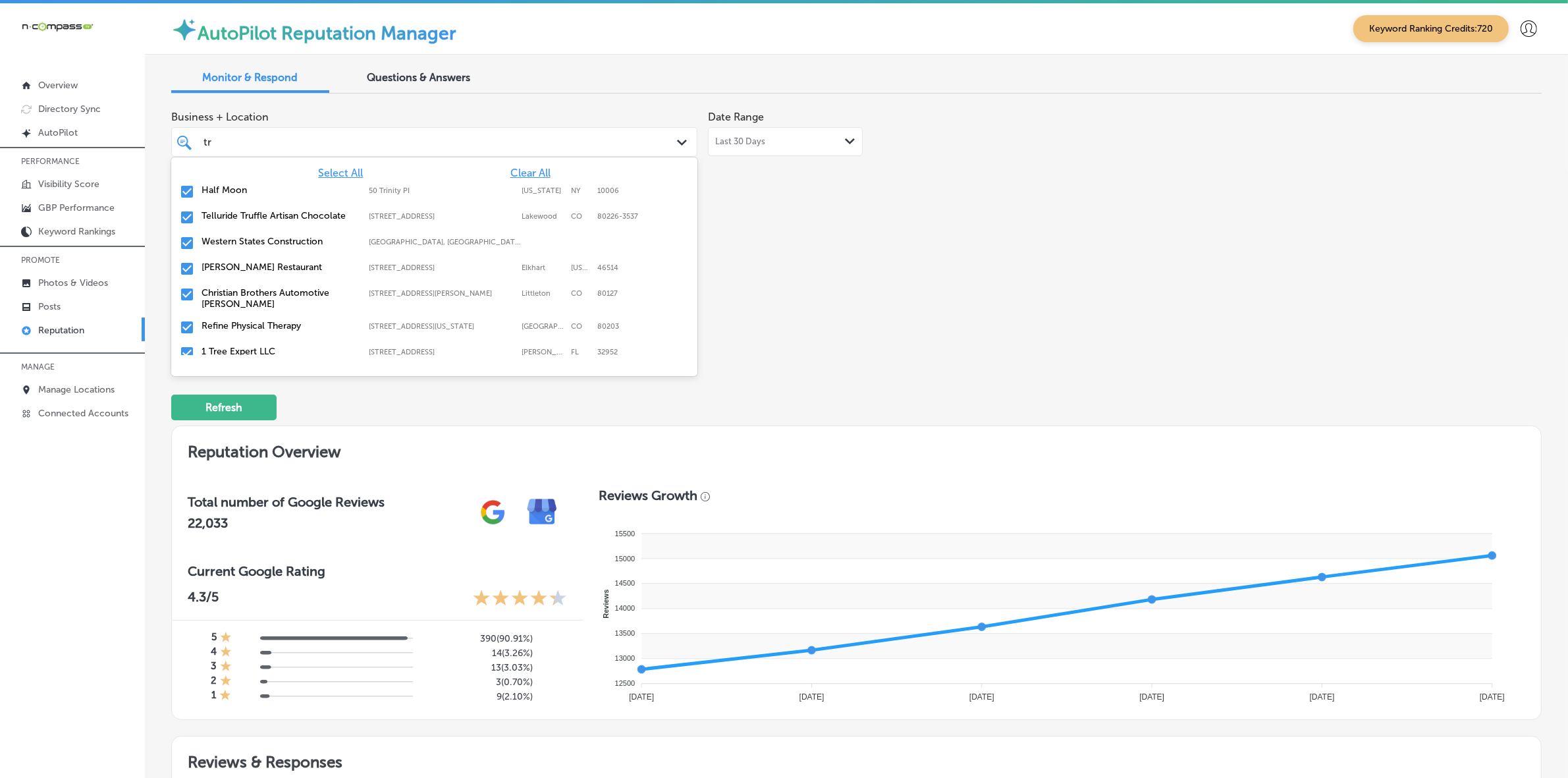
click at [258, 324] on label "Refine Physical Therapy" at bounding box center [278, 325] width 154 height 11
click at [258, 346] on label "Apex Electric LLC" at bounding box center [278, 351] width 154 height 11
click at [258, 346] on label "[PERSON_NAME], PLLC" at bounding box center [278, 351] width 154 height 11
click at [258, 346] on label "AKG Electrical" at bounding box center [278, 351] width 154 height 11
click at [258, 346] on label "Parc Center Dental Group" at bounding box center [278, 351] width 154 height 11
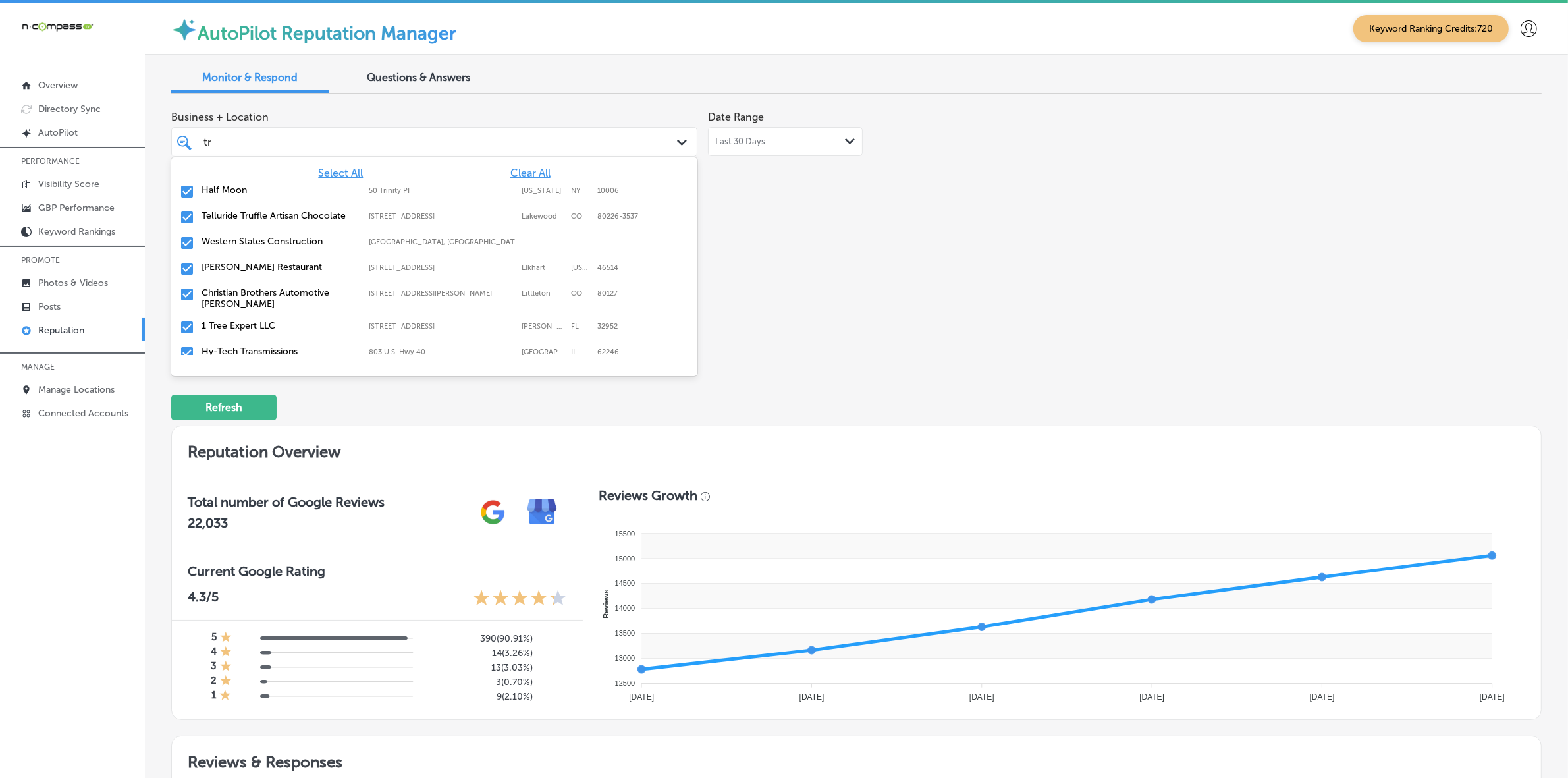
click at [258, 346] on label "Hy-Tech Transmissions" at bounding box center [278, 351] width 154 height 11
type textarea "x"
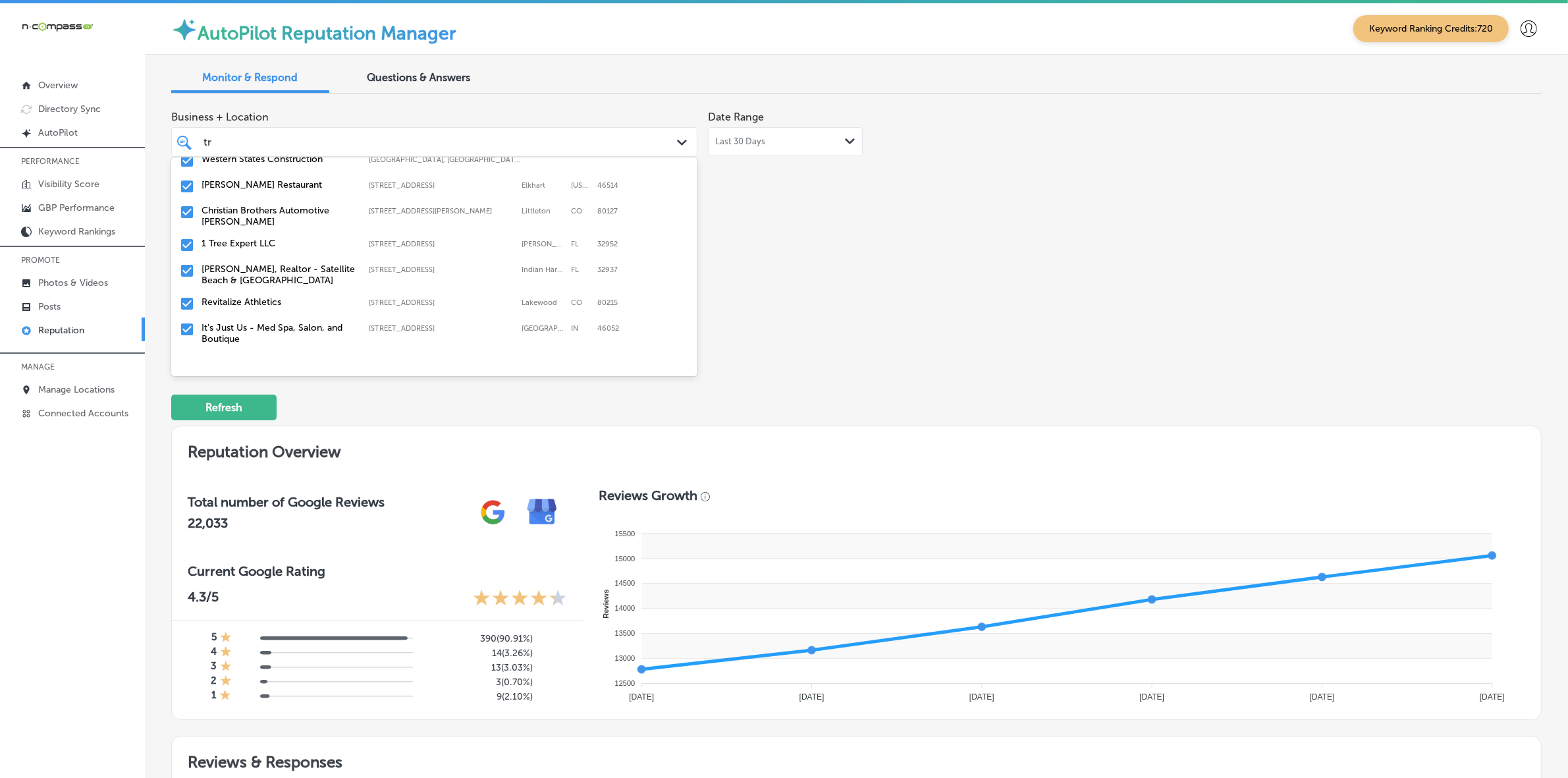
type input "tr"
click at [985, 334] on div "Business + Location [STREET_ADDRESS] option [STREET_ADDRESS]. 39 results availa…" at bounding box center [582, 228] width 822 height 248
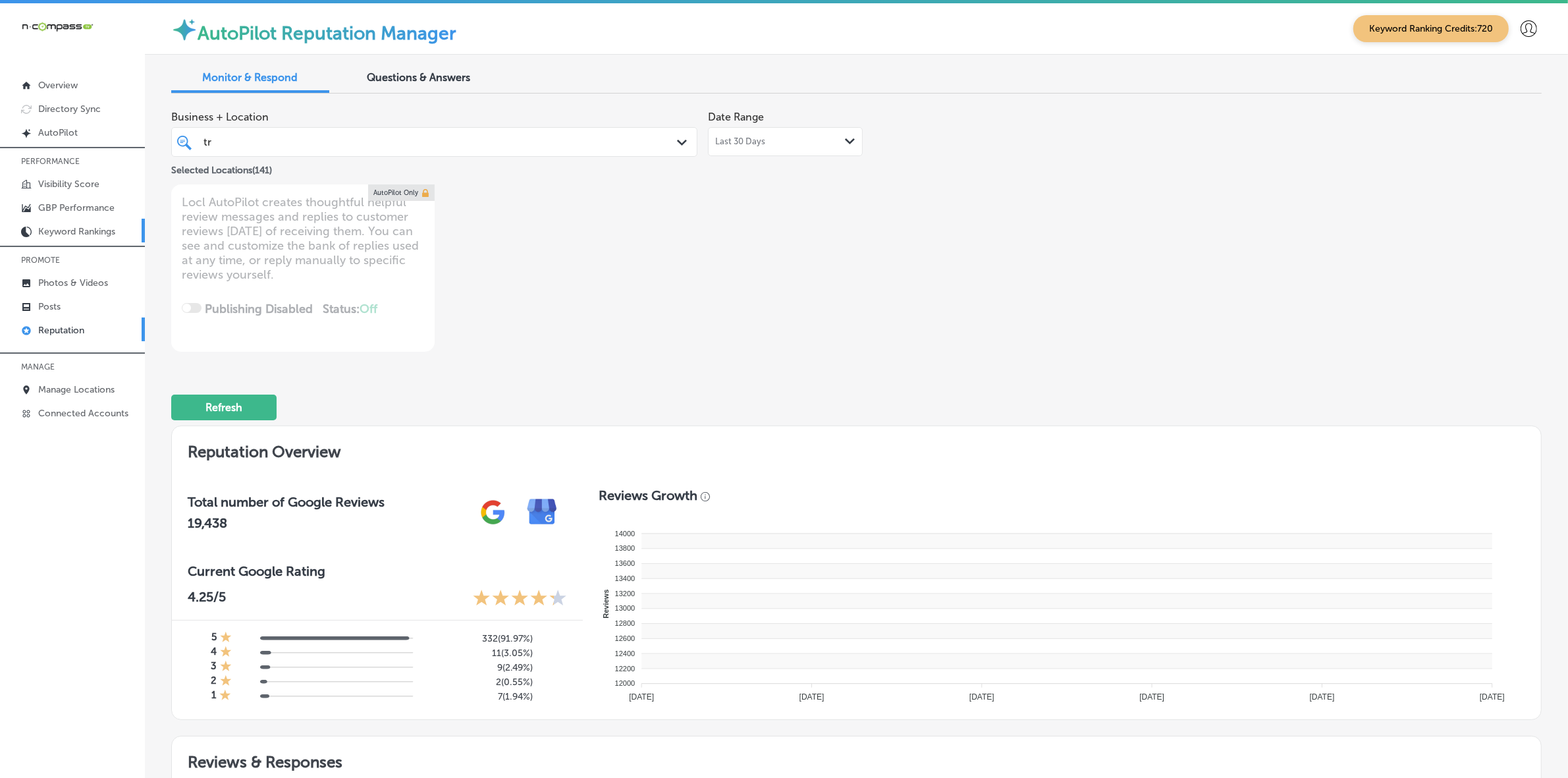
type textarea "x"
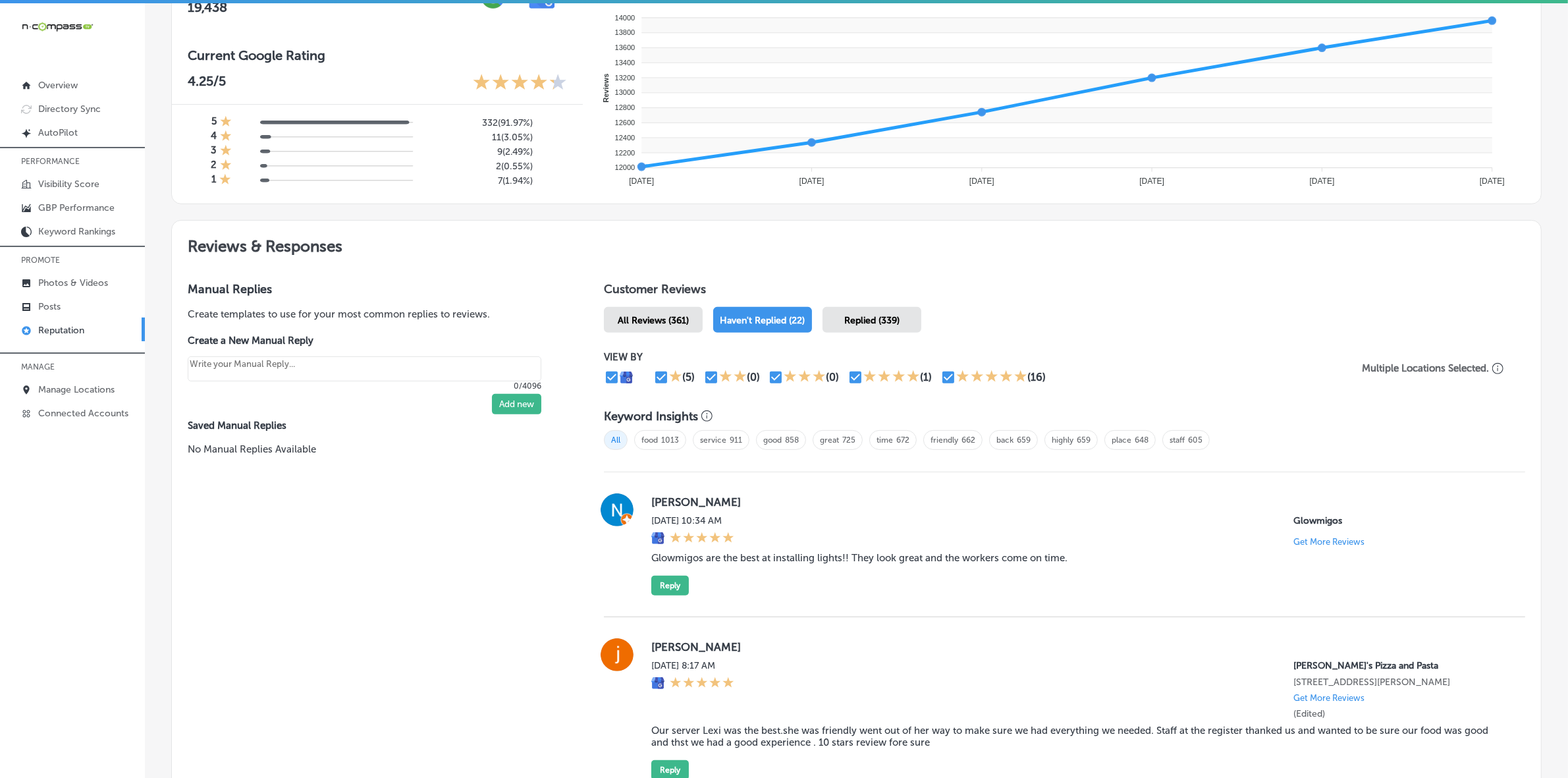
scroll to position [741, 0]
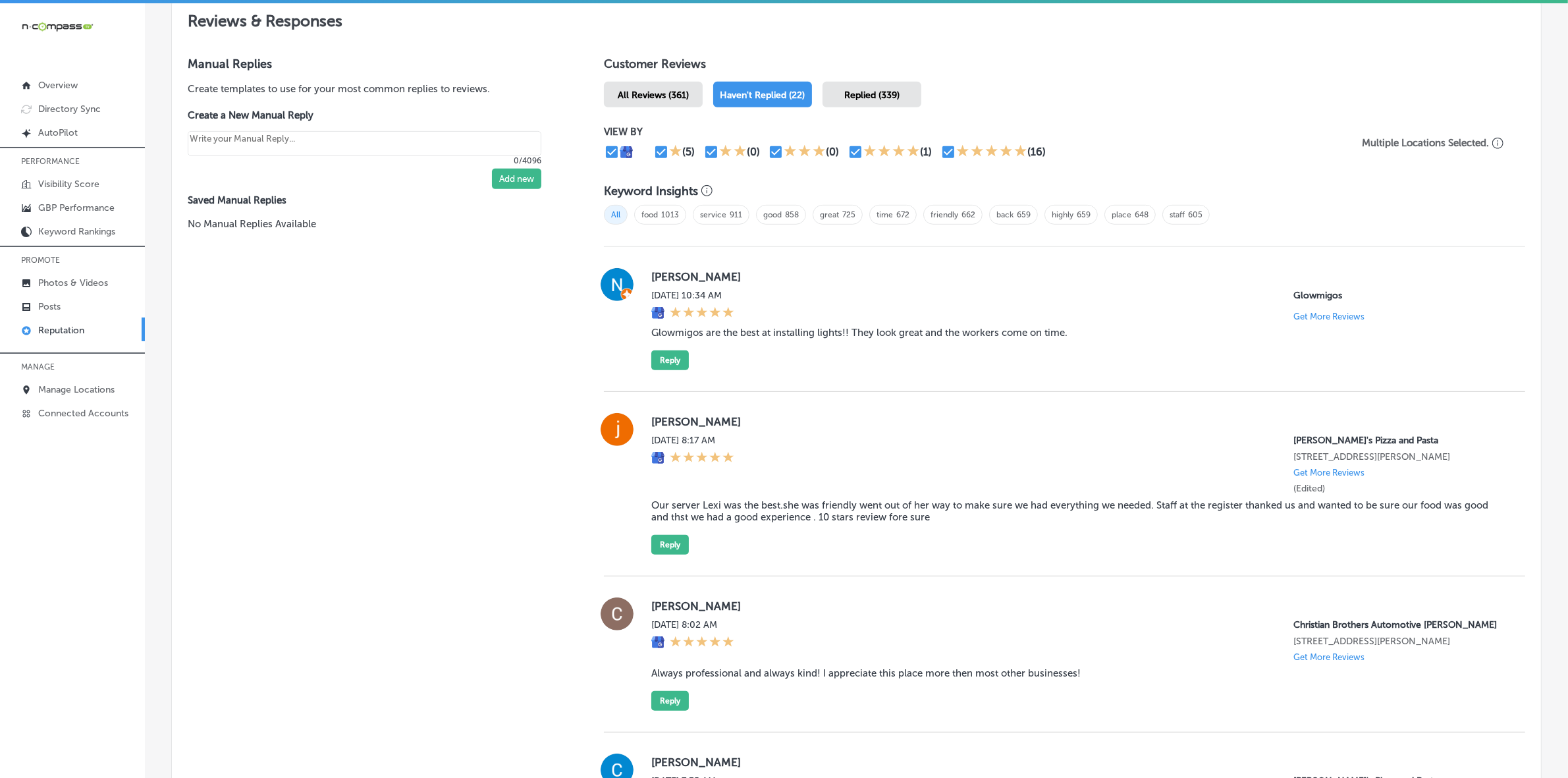
click at [658, 424] on label "[PERSON_NAME]" at bounding box center [1077, 422] width 853 height 13
copy label "[PERSON_NAME]"
click at [752, 522] on blockquote "Our server Lexi was the best.she was friendly went out of her way to make sure …" at bounding box center [1077, 511] width 853 height 24
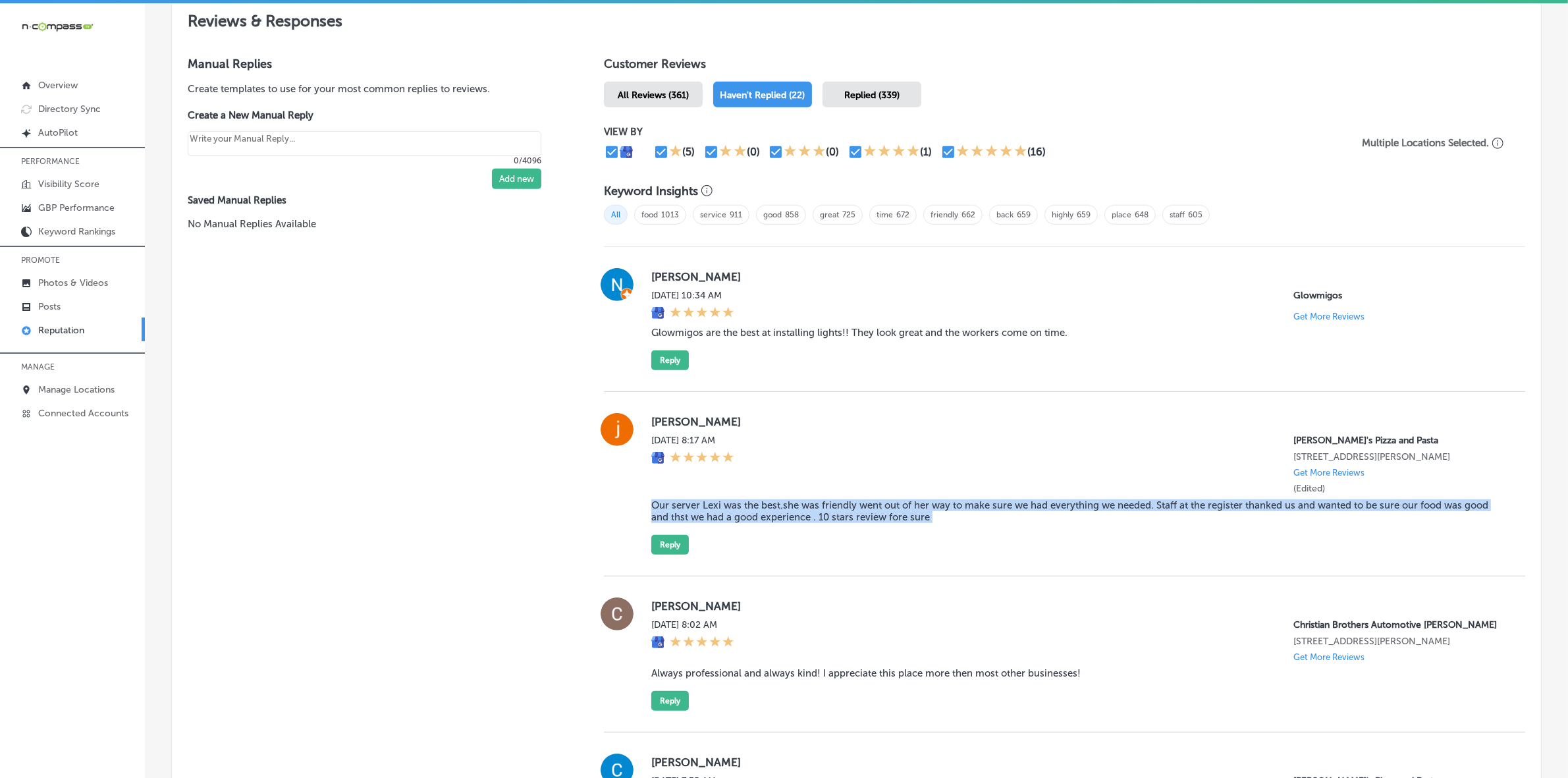
click at [752, 522] on blockquote "Our server Lexi was the best.she was friendly went out of her way to make sure …" at bounding box center [1077, 511] width 853 height 24
copy blockquote "Our server Lexi was the best.she was friendly went out of her way to make sure …"
click at [669, 555] on button "Reply" at bounding box center [670, 544] width 38 height 19
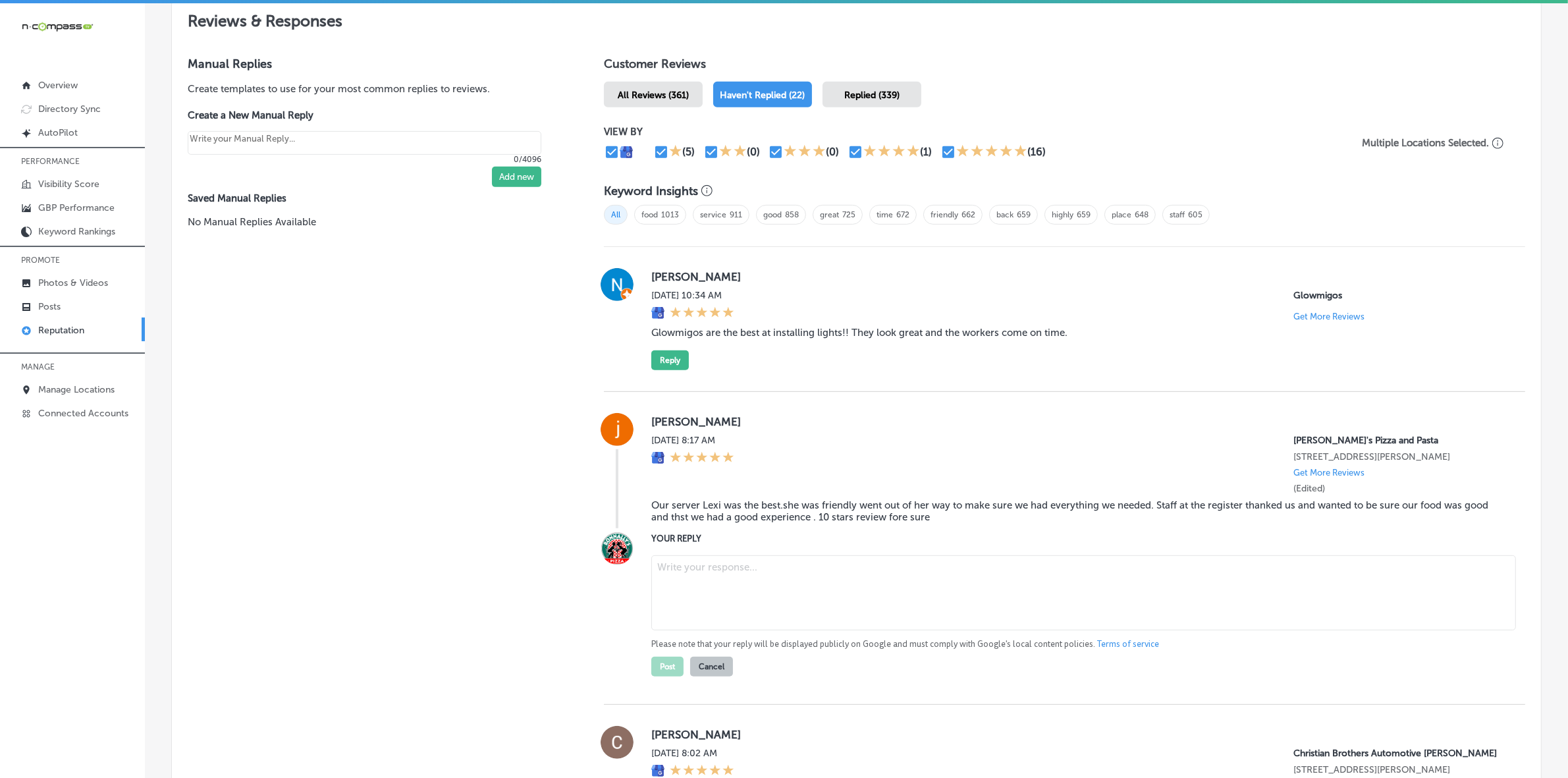
click at [726, 582] on textarea at bounding box center [1083, 593] width 864 height 75
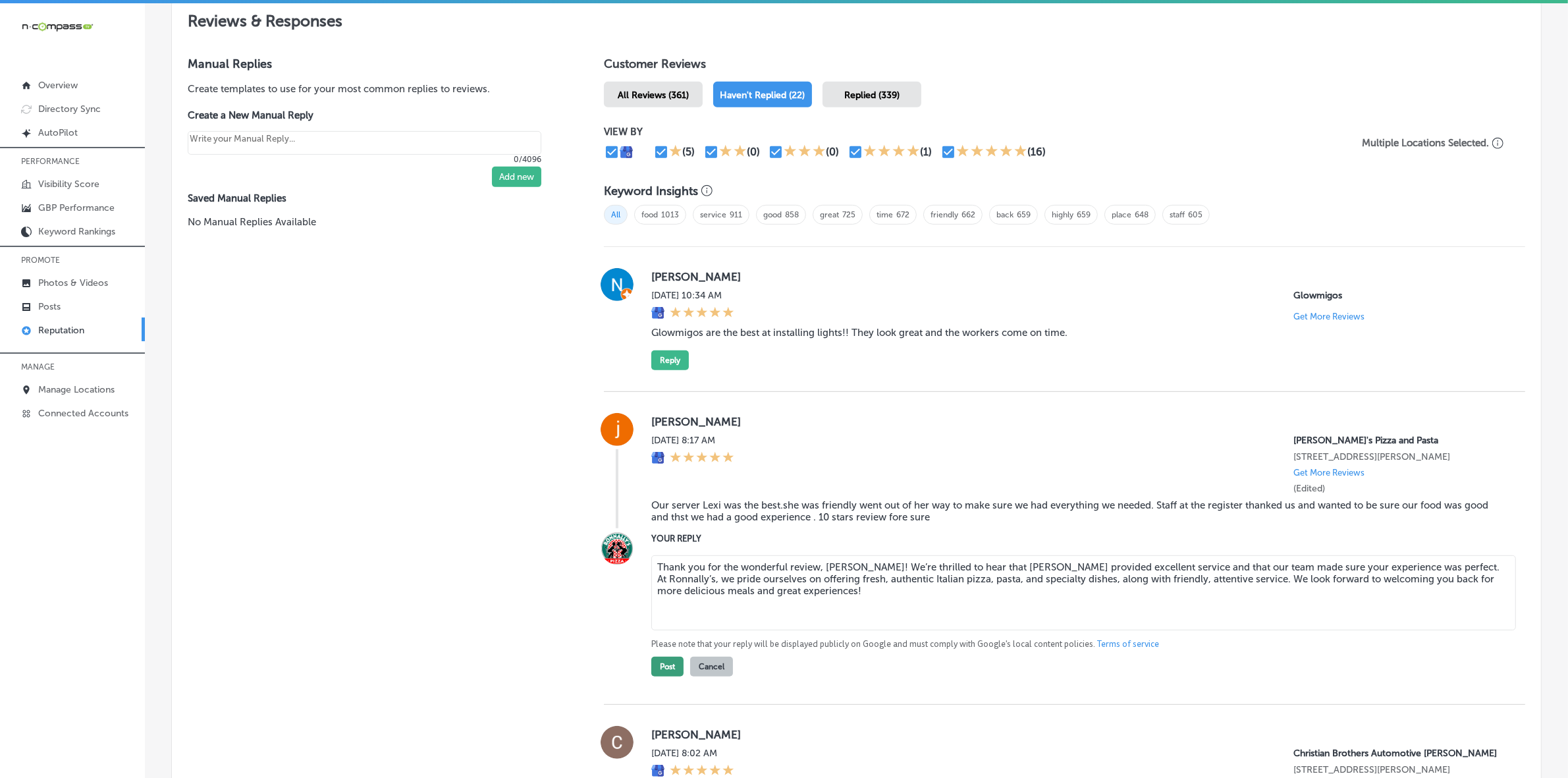
type textarea "Thank you for the wonderful review, [PERSON_NAME]! We’re thrilled to hear that …"
click at [668, 672] on button "Post" at bounding box center [667, 666] width 32 height 19
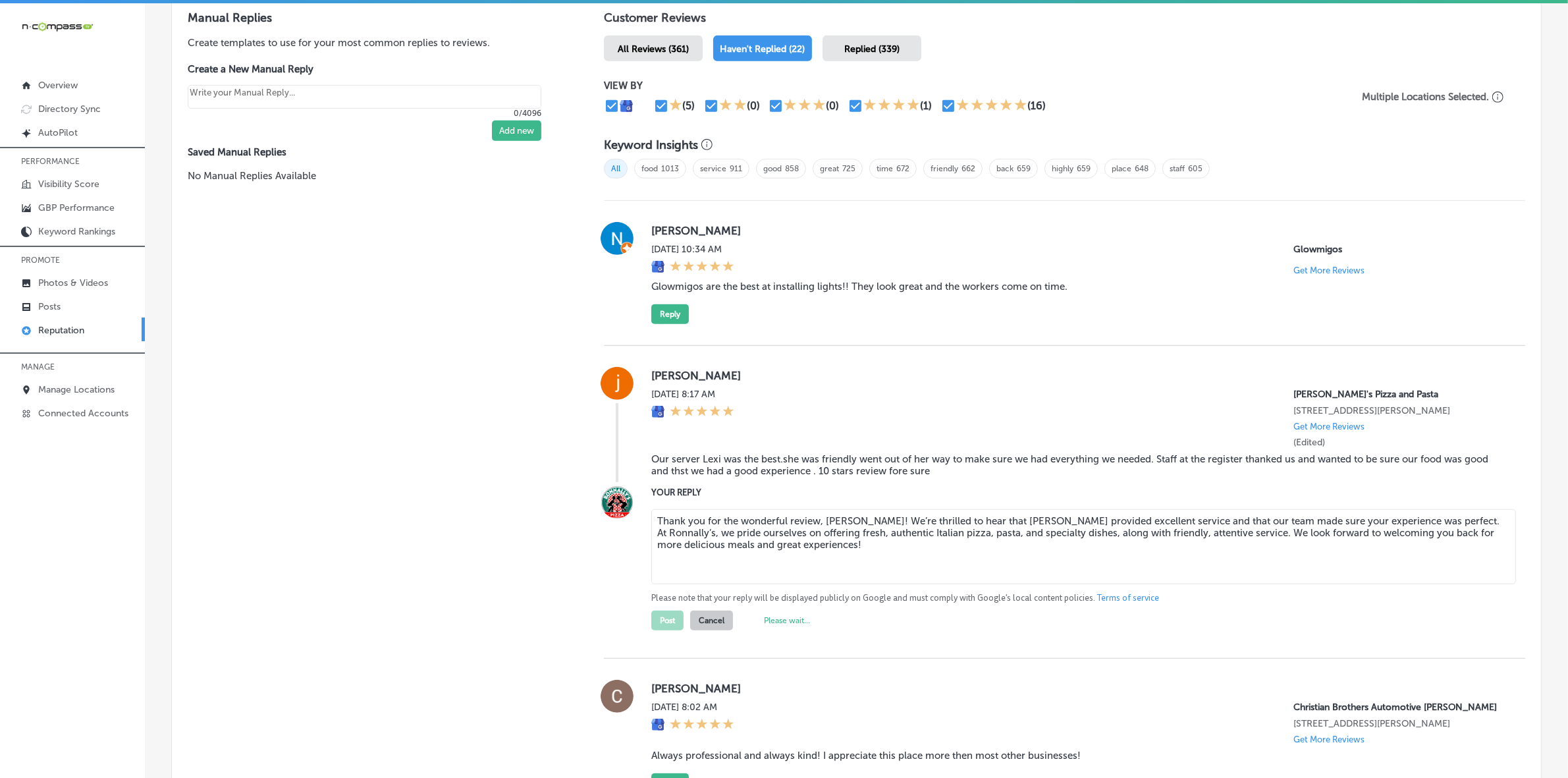
scroll to position [906, 0]
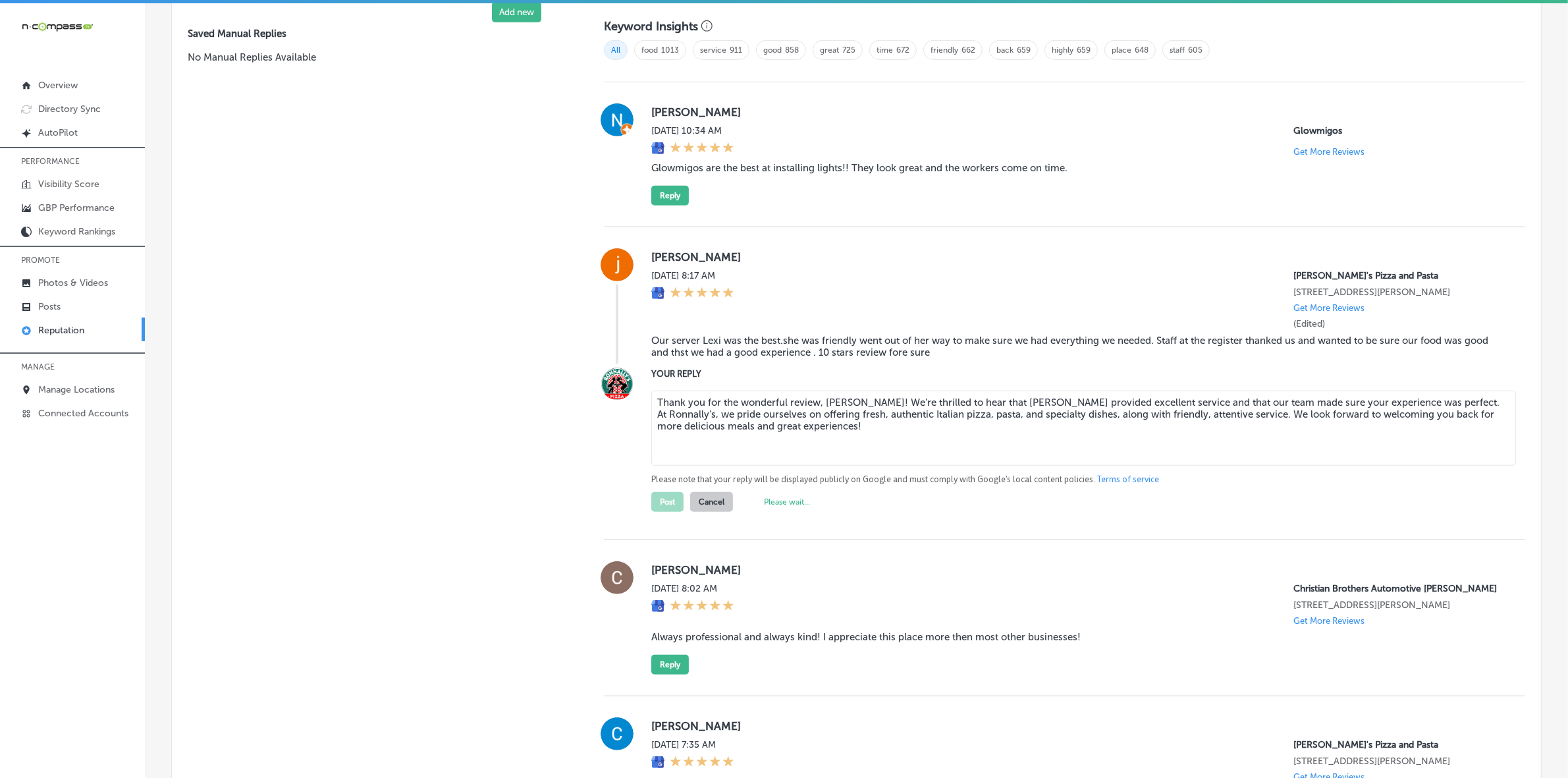
type textarea "x"
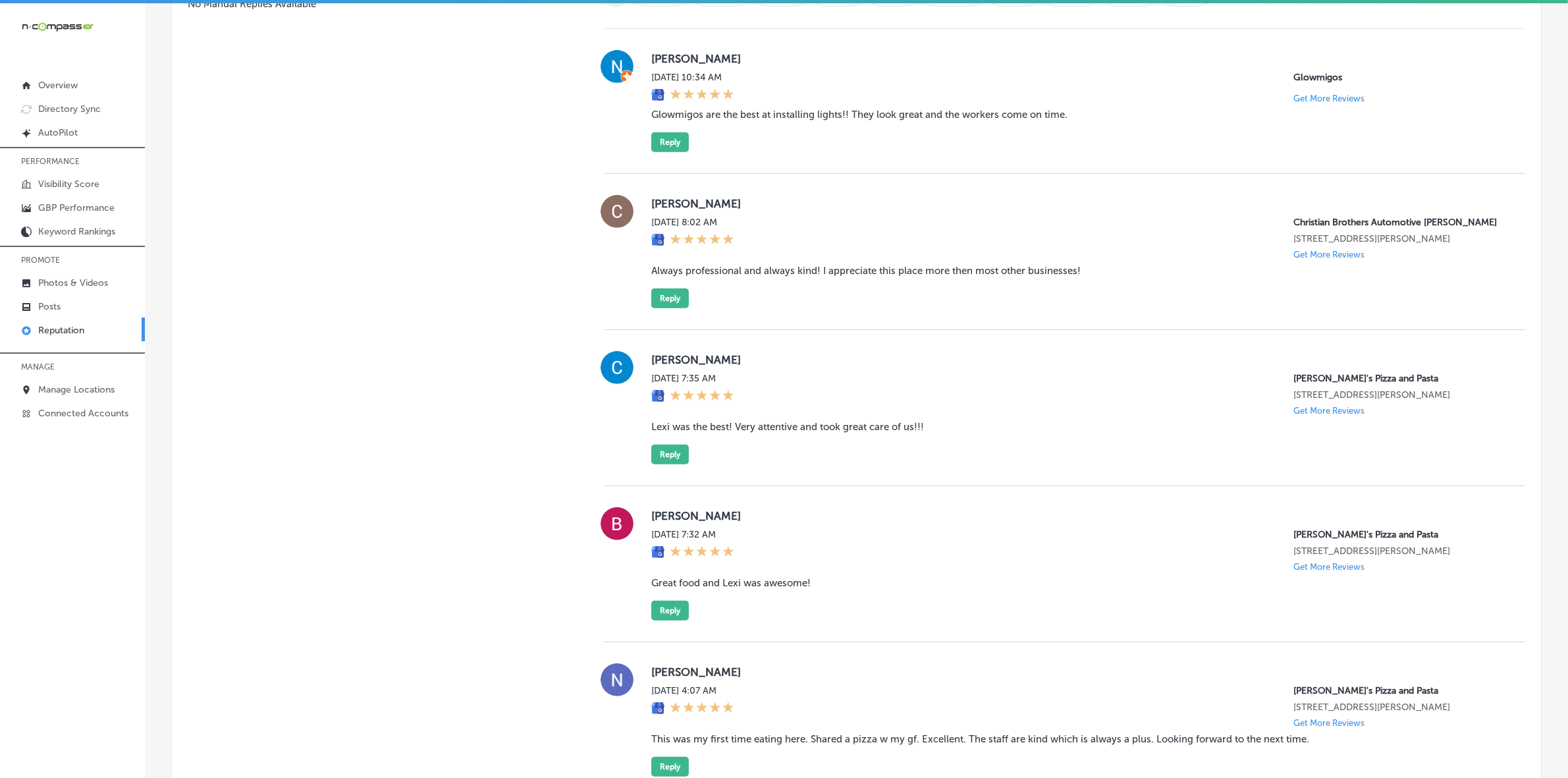
scroll to position [988, 0]
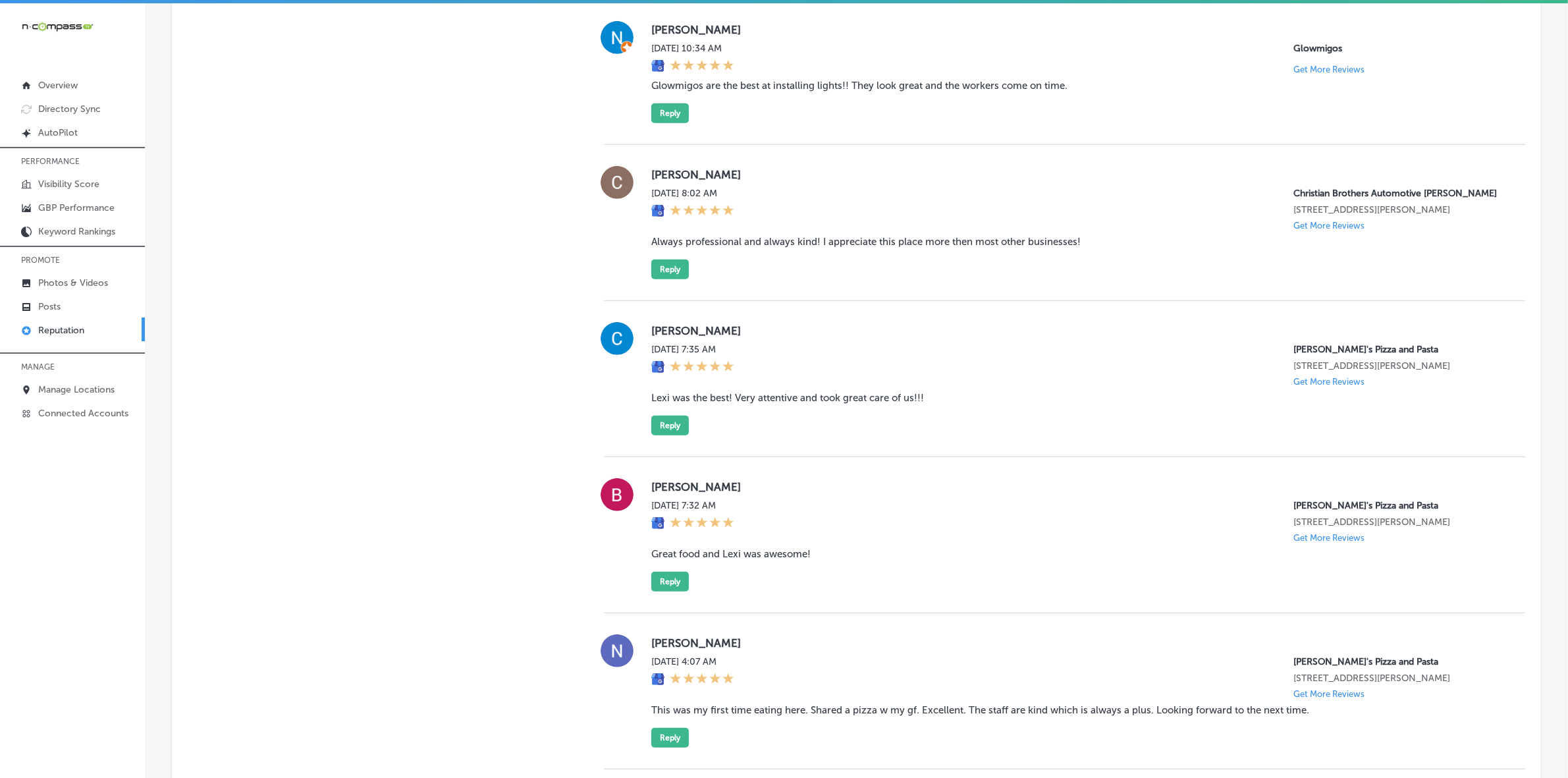
click at [688, 338] on label "[PERSON_NAME]" at bounding box center [1077, 331] width 853 height 13
copy label "[PERSON_NAME]"
click at [706, 404] on blockquote "Lexi was the best! Very attentive and took great care of us!!!" at bounding box center [1077, 398] width 853 height 12
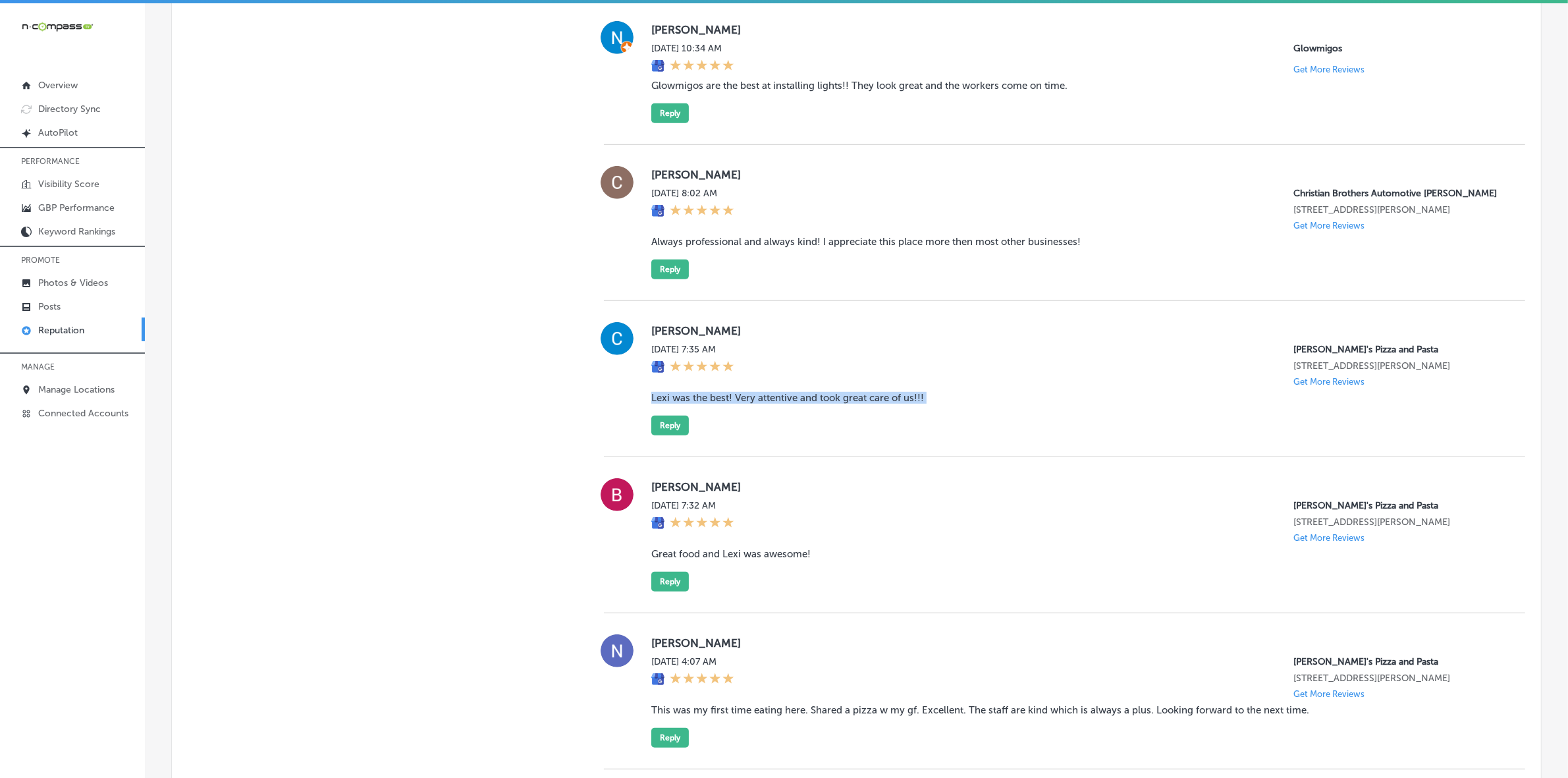
click at [706, 404] on blockquote "Lexi was the best! Very attentive and took great care of us!!!" at bounding box center [1077, 398] width 853 height 12
copy blockquote "Lexi was the best! Very attentive and took great care of us!!!"
click at [660, 435] on button "Reply" at bounding box center [670, 425] width 38 height 19
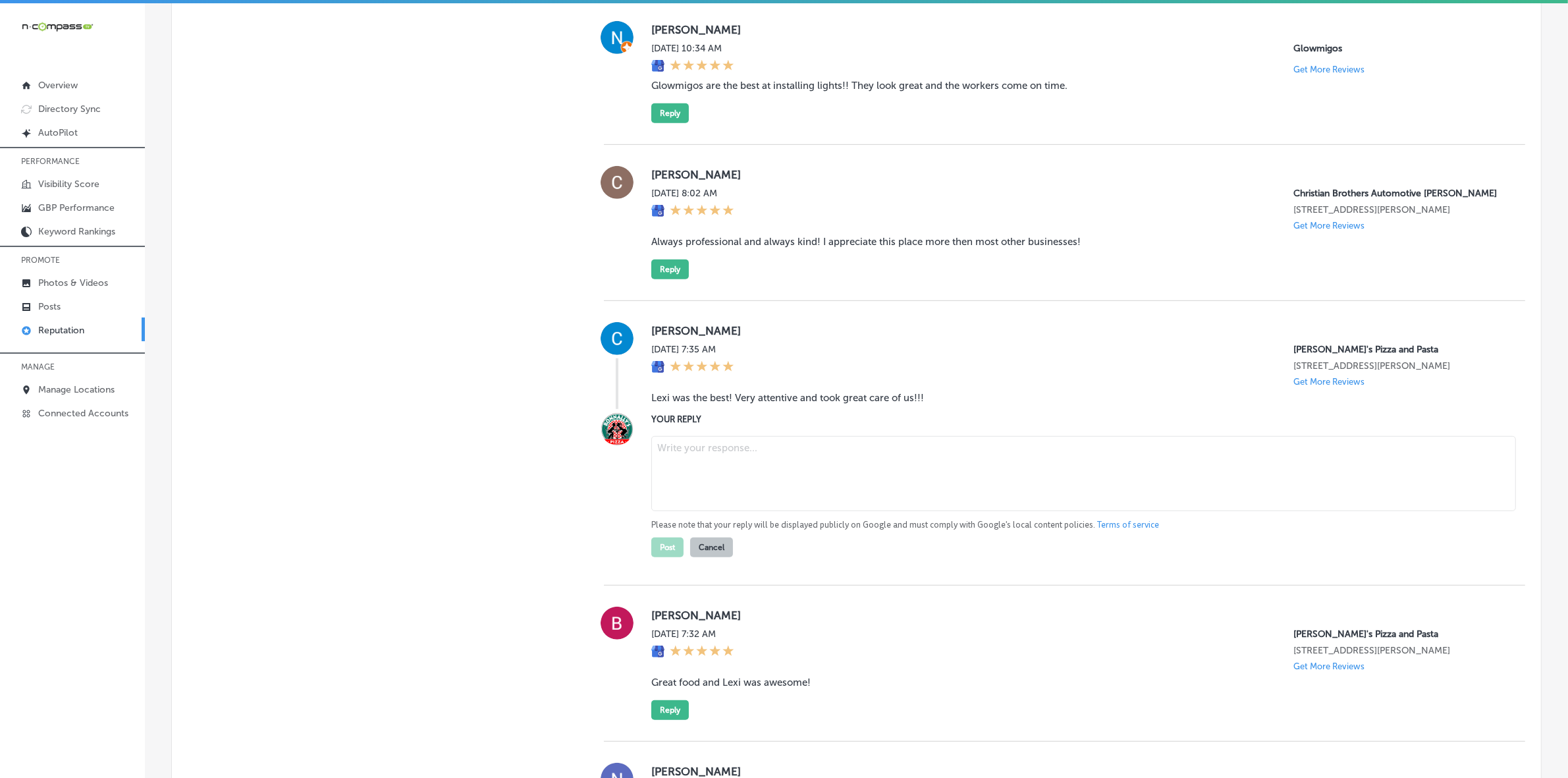
click at [711, 503] on textarea at bounding box center [1083, 473] width 864 height 75
paste textarea "Thank you for your kind words, [PERSON_NAME]! We're so glad to hear that [PERSO…"
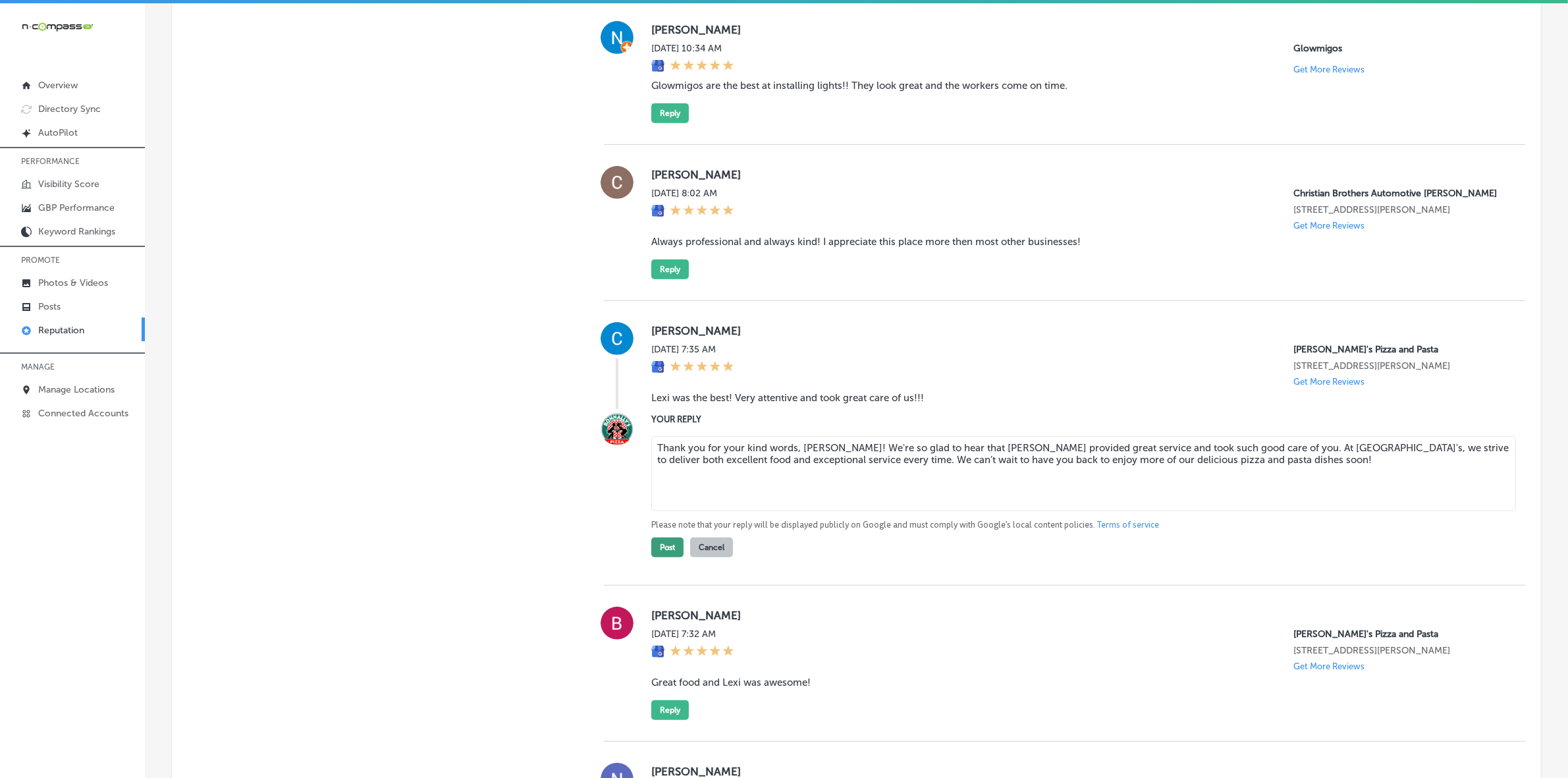
type textarea "Thank you for your kind words, [PERSON_NAME]! We're so glad to hear that [PERSO…"
click at [668, 557] on button "Post" at bounding box center [667, 546] width 32 height 19
type textarea "x"
